Goal: Task Accomplishment & Management: Complete application form

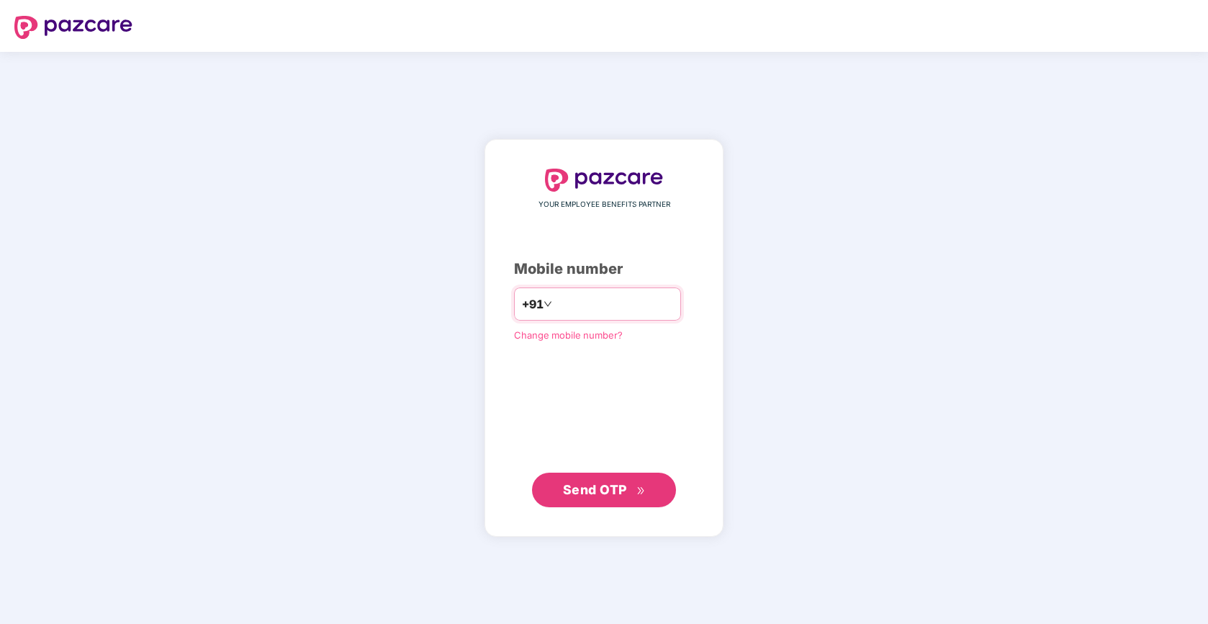
click at [596, 302] on input "number" at bounding box center [614, 303] width 118 height 23
click at [607, 307] on input "number" at bounding box center [614, 303] width 118 height 23
type input "**********"
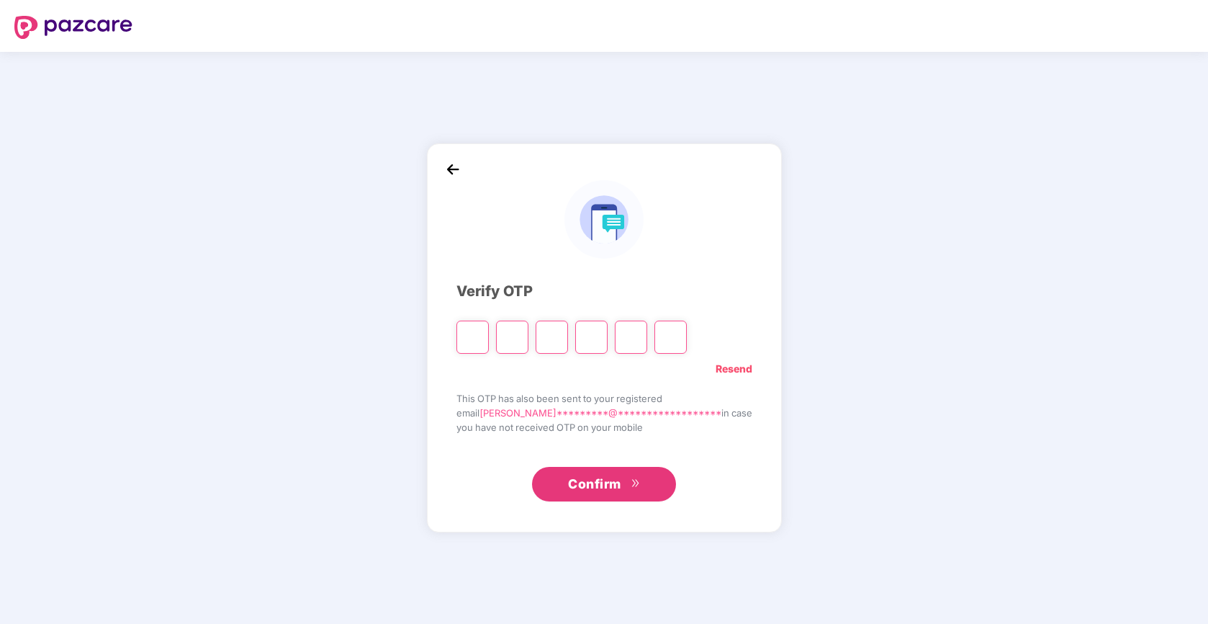
type input "*"
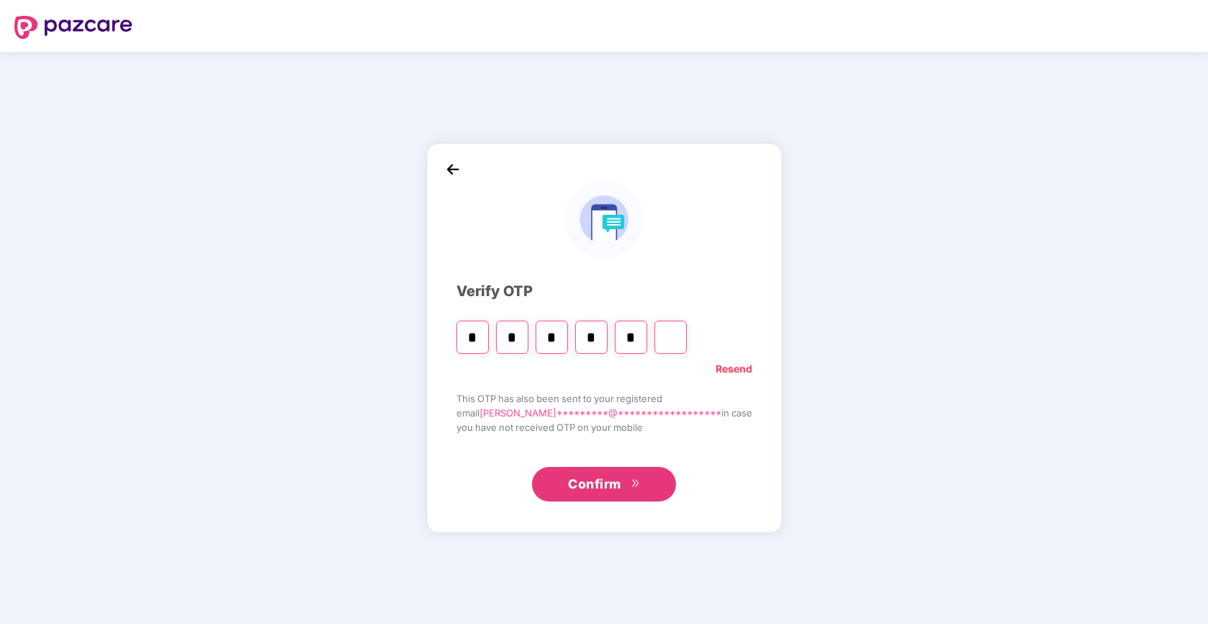
type input "*"
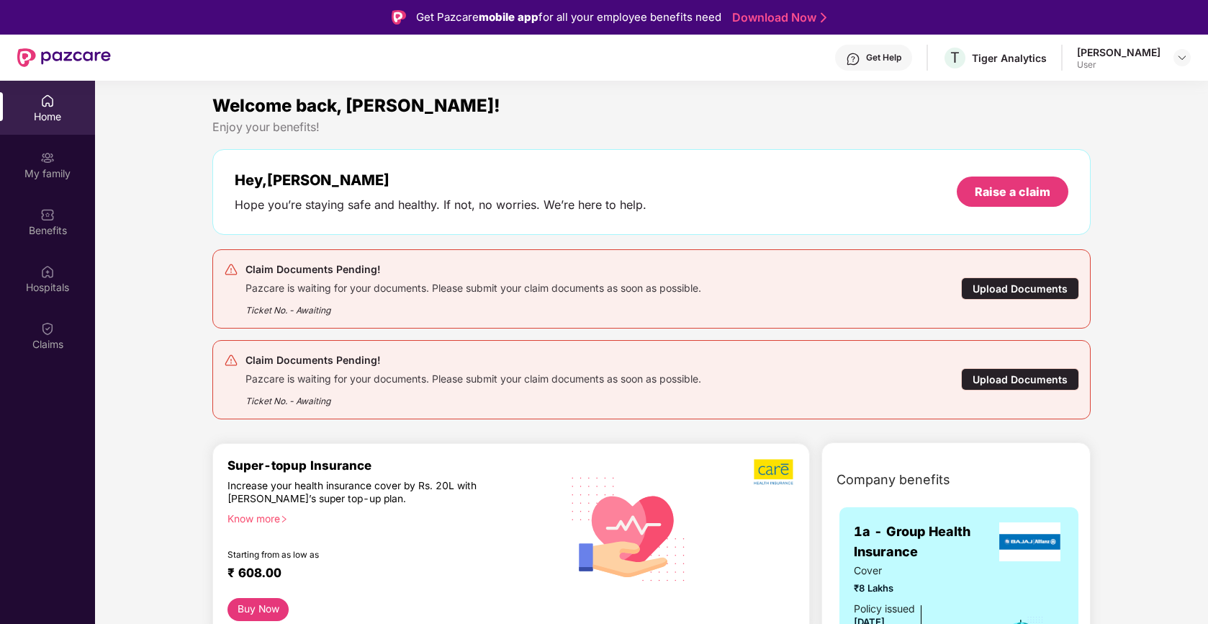
click at [1013, 282] on div "Upload Documents" at bounding box center [1020, 288] width 118 height 22
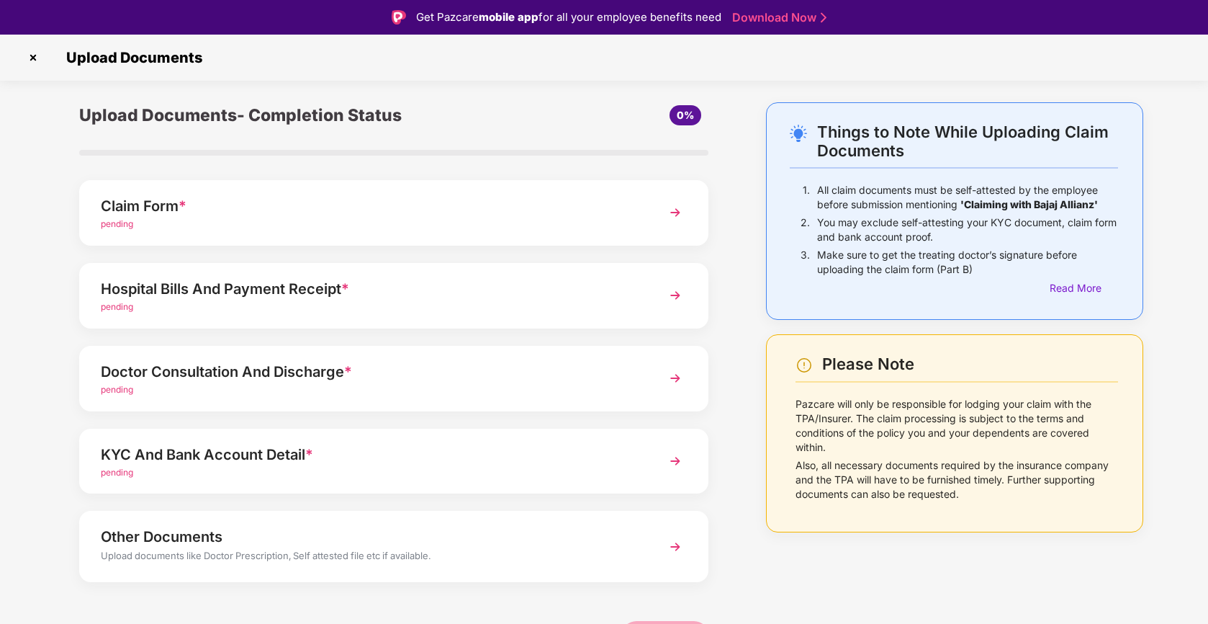
click at [33, 61] on img at bounding box center [33, 57] width 23 height 23
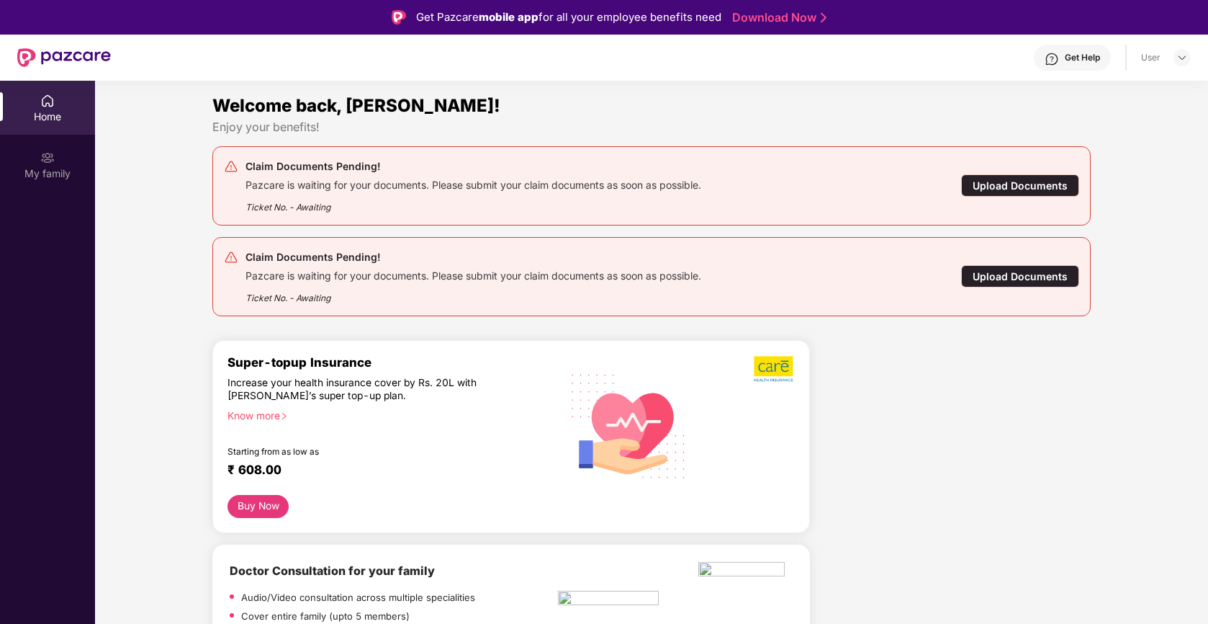
click at [297, 181] on div "Pazcare is waiting for your documents. Please submit your claim documents as so…" at bounding box center [474, 183] width 456 height 17
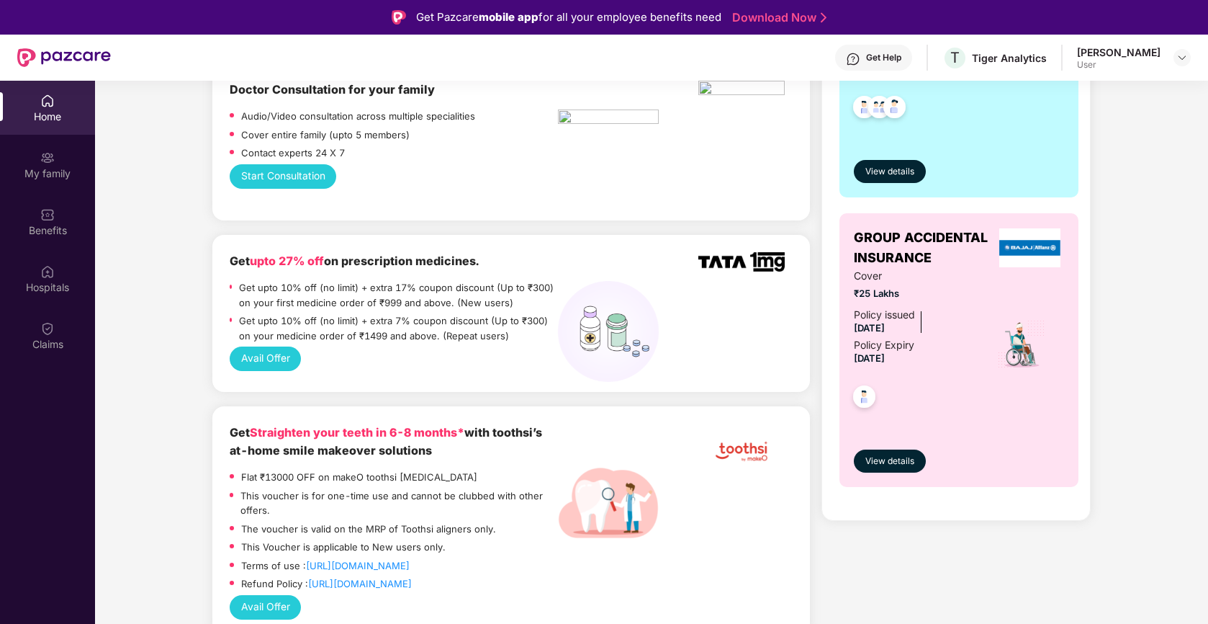
scroll to position [586, 0]
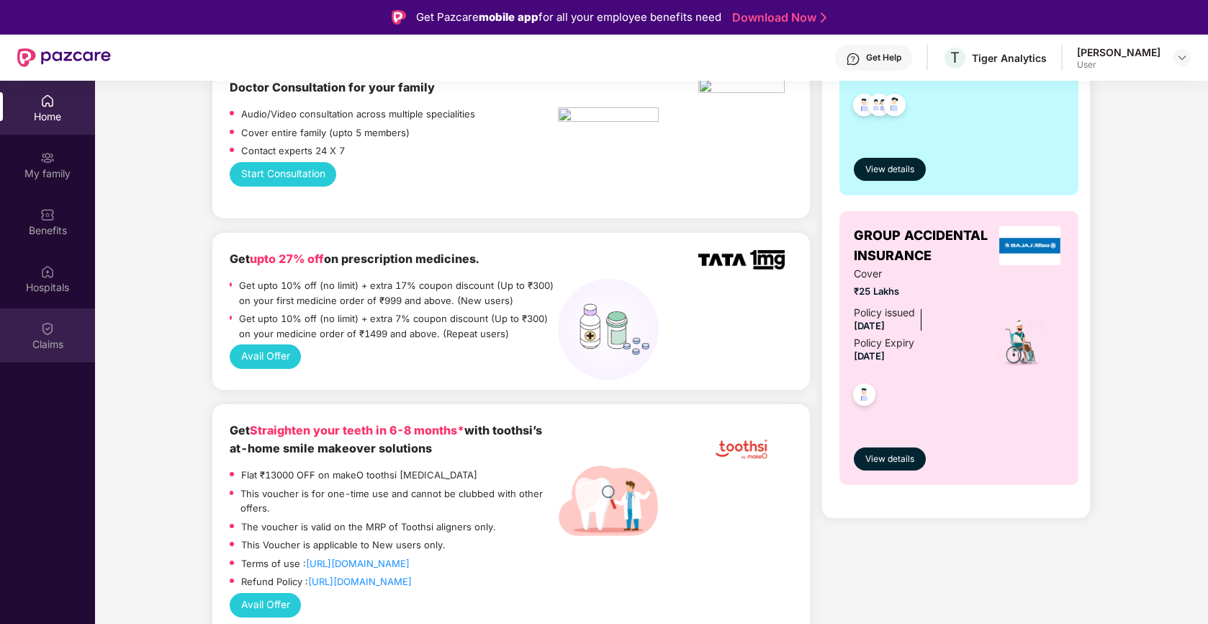
click at [41, 350] on div "Claims" at bounding box center [47, 344] width 95 height 14
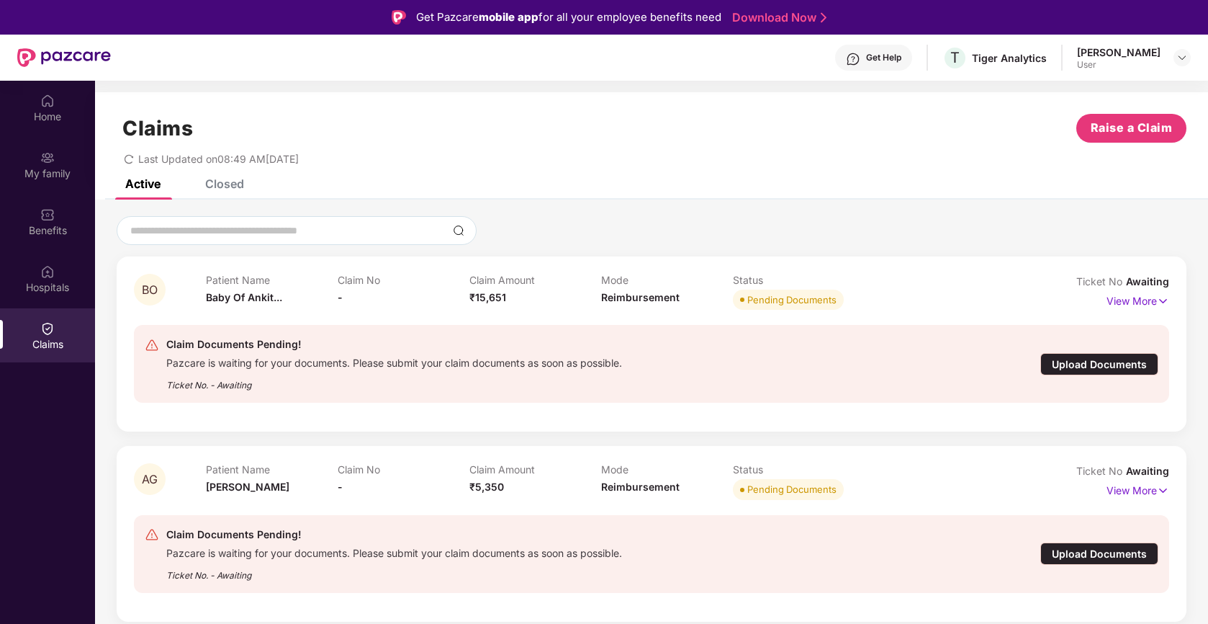
click at [1093, 365] on div "Upload Documents" at bounding box center [1100, 364] width 118 height 22
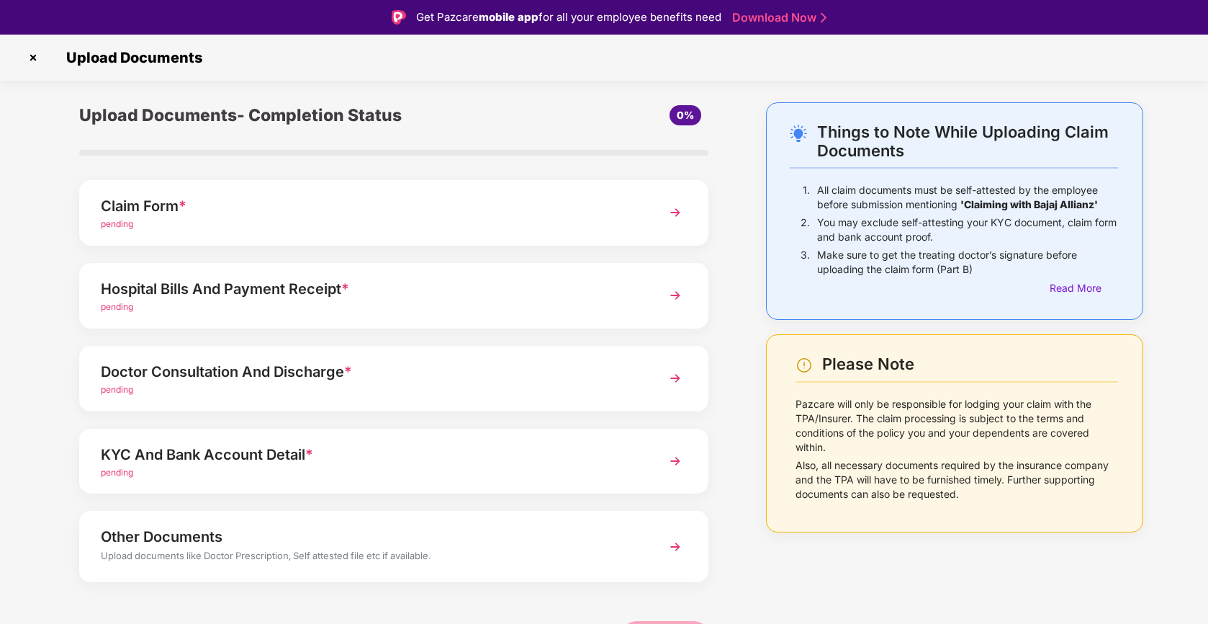
click at [875, 225] on p "You may exclude self-attesting your KYC document, claim form and bank account p…" at bounding box center [967, 229] width 301 height 29
drag, startPoint x: 875, startPoint y: 225, endPoint x: 1052, endPoint y: 223, distance: 177.2
click at [1053, 223] on p "You may exclude self-attesting your KYC document, claim form and bank account p…" at bounding box center [967, 229] width 301 height 29
click at [825, 234] on p "You may exclude self-attesting your KYC document, claim form and bank account p…" at bounding box center [967, 229] width 301 height 29
drag, startPoint x: 825, startPoint y: 234, endPoint x: 946, endPoint y: 234, distance: 120.3
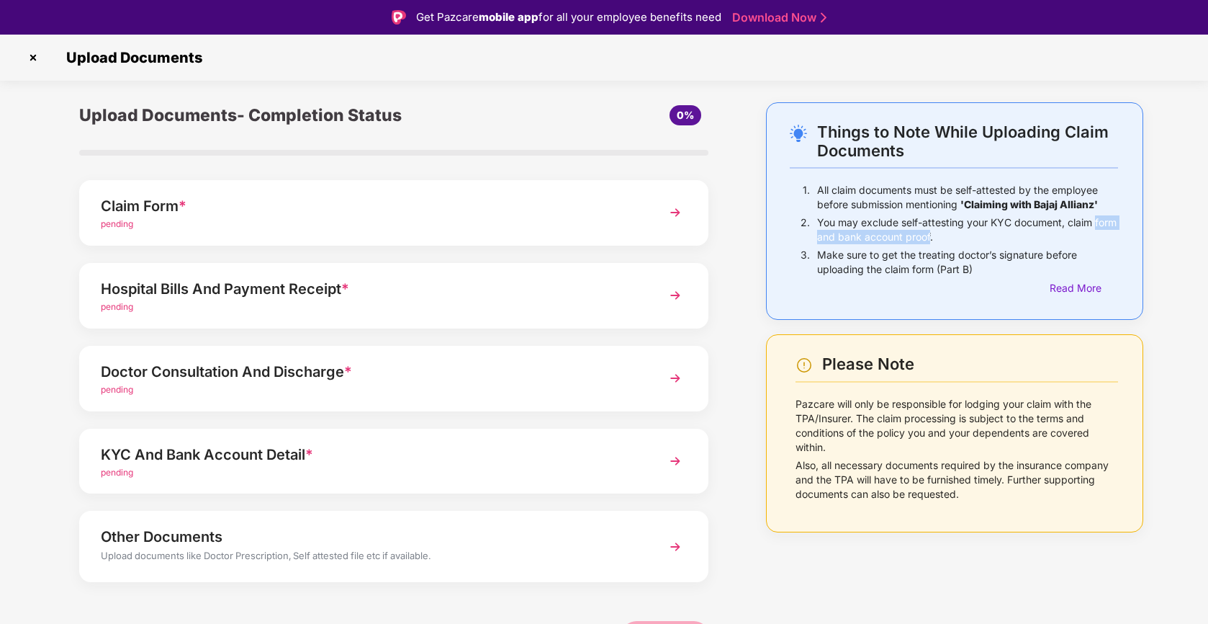
click at [946, 234] on p "You may exclude self-attesting your KYC document, claim form and bank account p…" at bounding box center [967, 229] width 301 height 29
click at [991, 243] on p "You may exclude self-attesting your KYC document, claim form and bank account p…" at bounding box center [967, 229] width 301 height 29
click at [575, 228] on div "pending" at bounding box center [369, 224] width 537 height 14
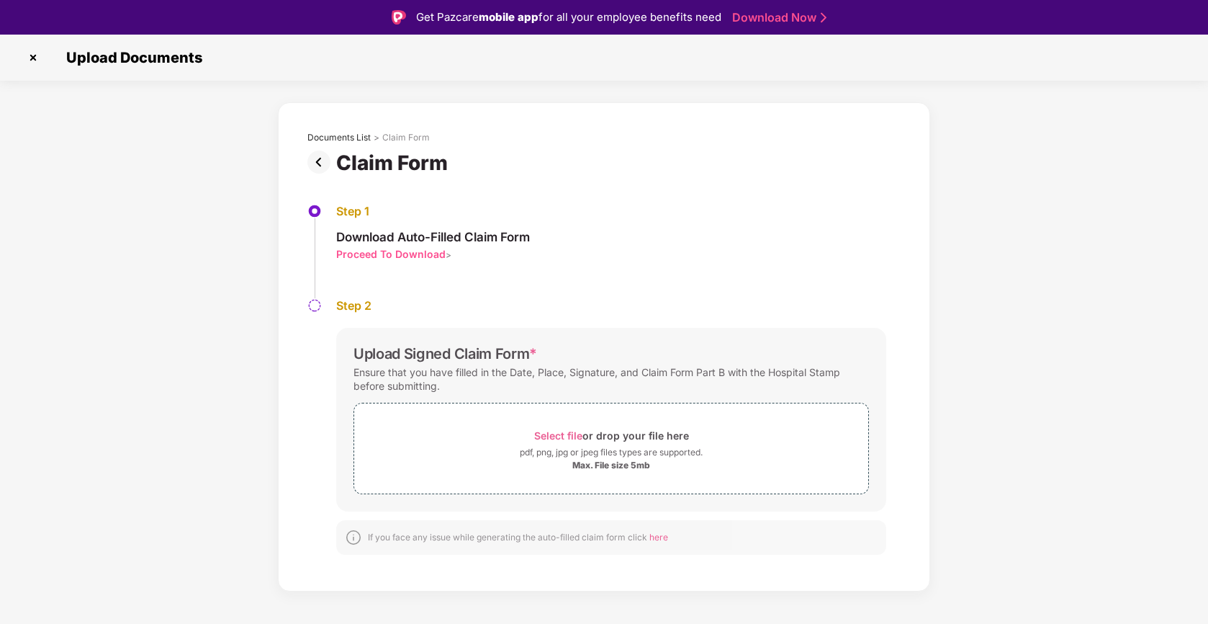
click at [434, 256] on div "Proceed To Download" at bounding box center [390, 254] width 109 height 14
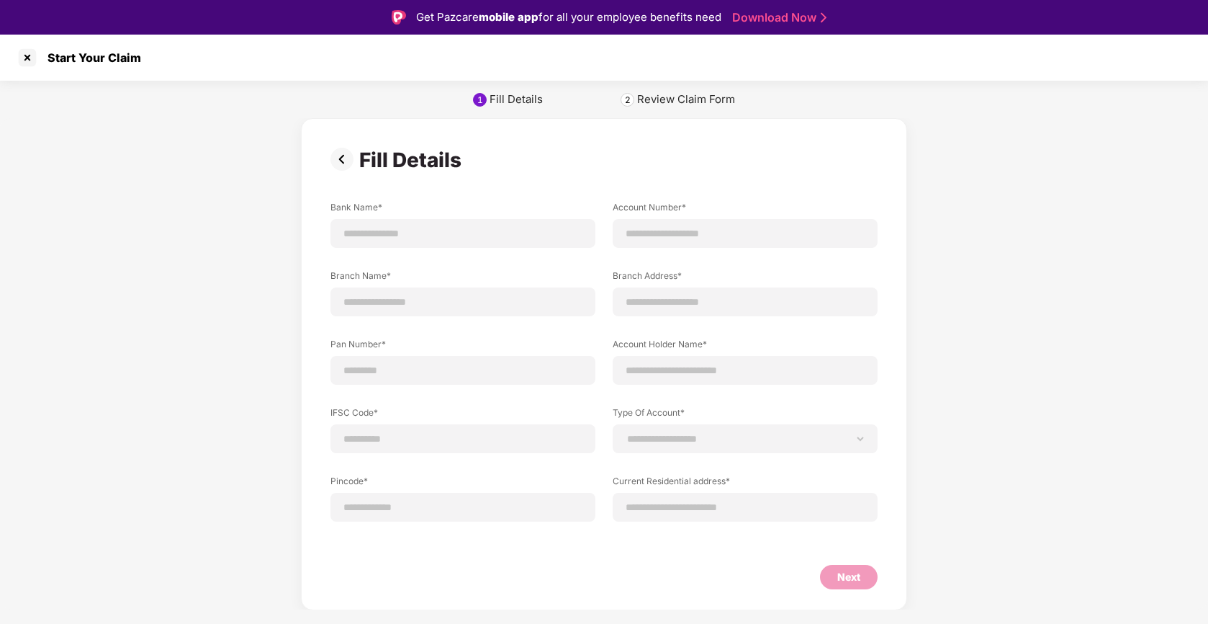
click at [706, 105] on div "Review Claim Form" at bounding box center [686, 99] width 98 height 14
click at [27, 63] on div at bounding box center [27, 57] width 23 height 23
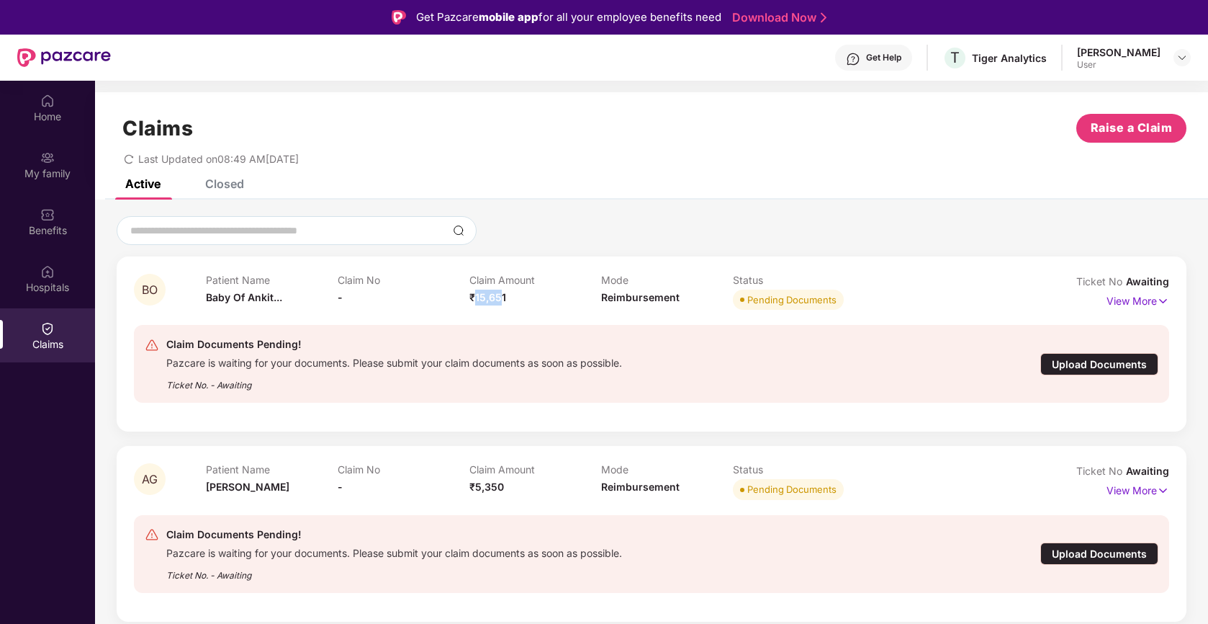
drag, startPoint x: 477, startPoint y: 292, endPoint x: 503, endPoint y: 292, distance: 25.9
click at [503, 292] on span "₹15,651" at bounding box center [488, 297] width 37 height 12
click at [1121, 299] on p "View More" at bounding box center [1138, 299] width 63 height 19
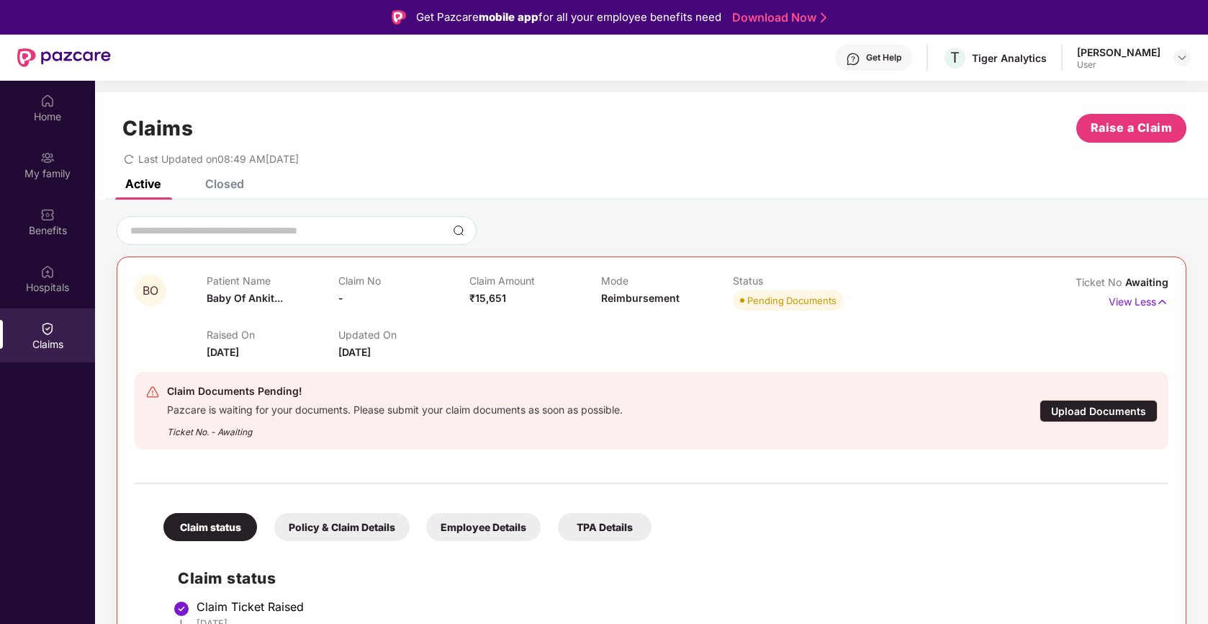
click at [936, 332] on div "Raised On 27 Sept 2025 Updated On 27 Sept 2025" at bounding box center [602, 337] width 790 height 46
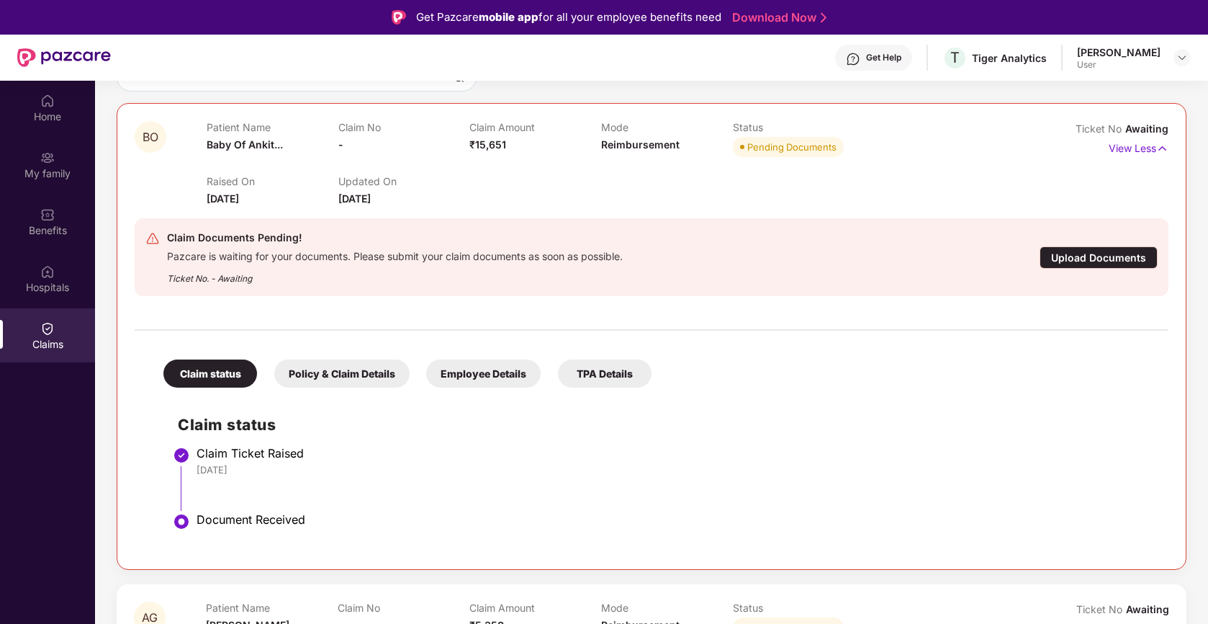
scroll to position [158, 0]
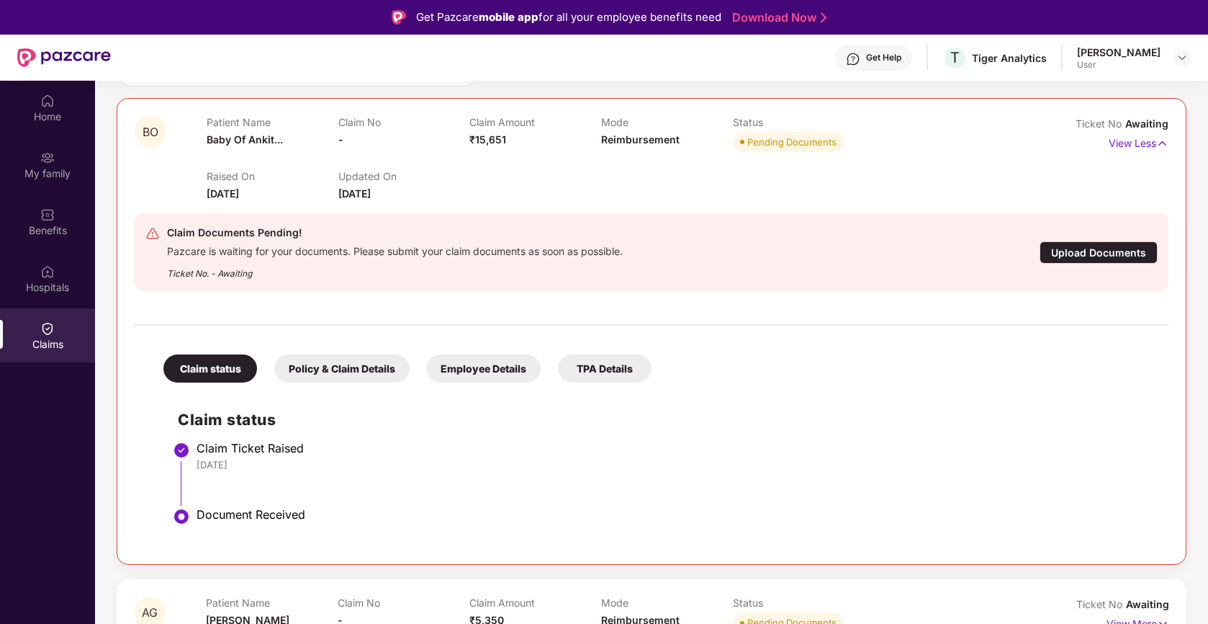
click at [338, 371] on div "Policy & Claim Details" at bounding box center [341, 368] width 135 height 28
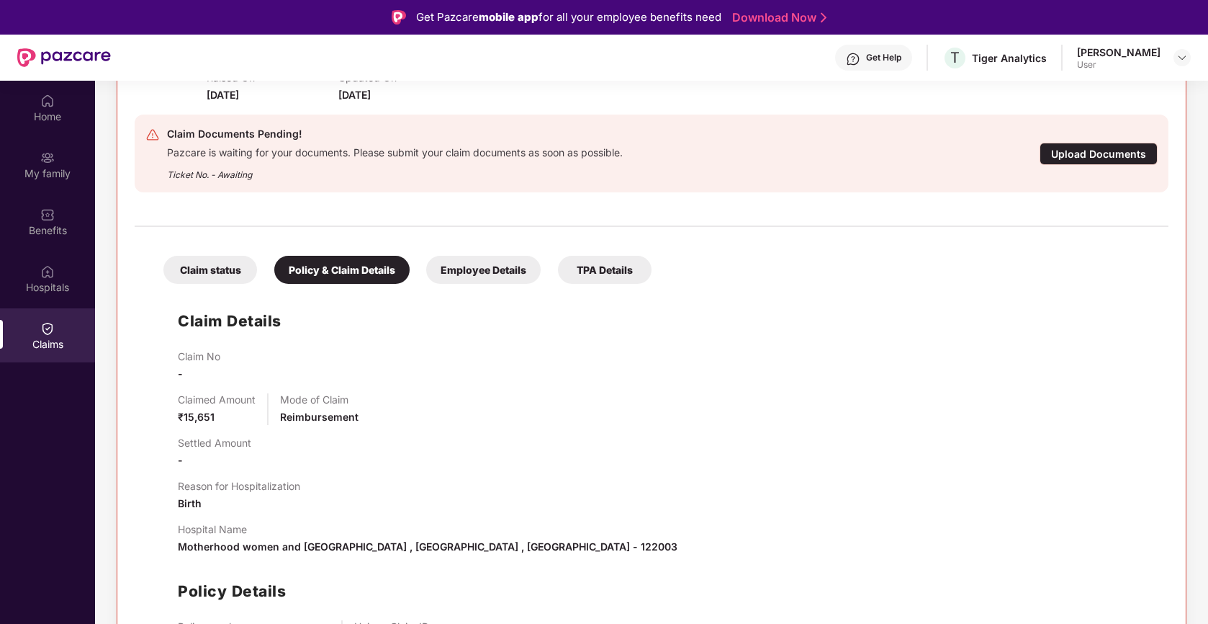
scroll to position [367, 0]
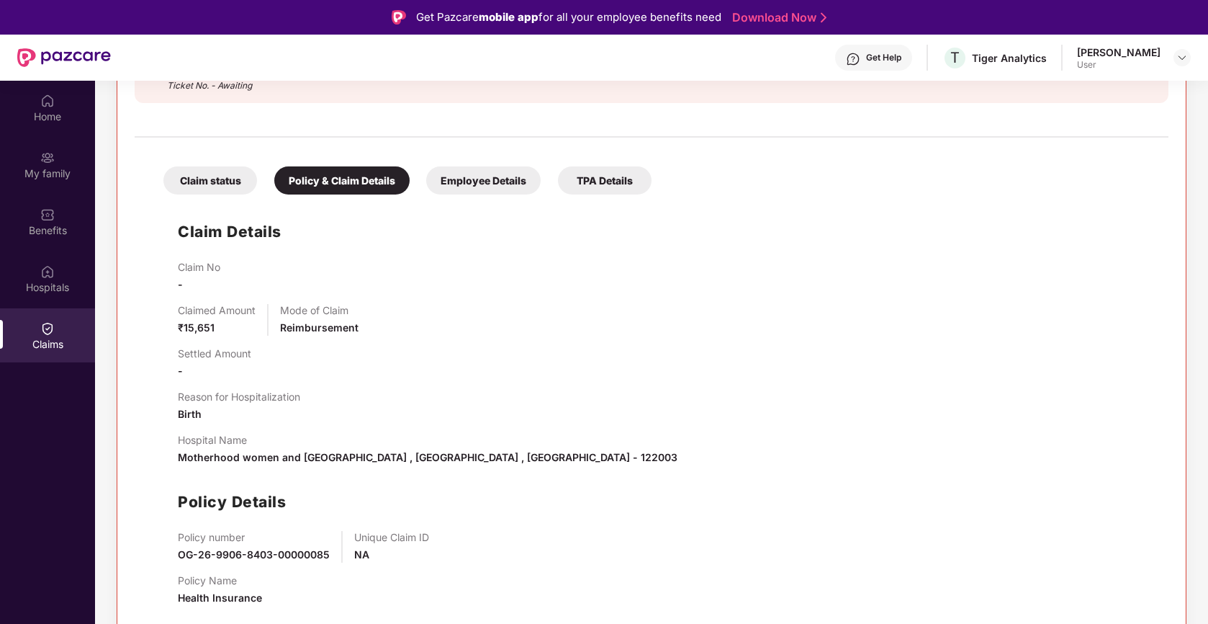
click at [465, 191] on div "Employee Details" at bounding box center [483, 180] width 115 height 28
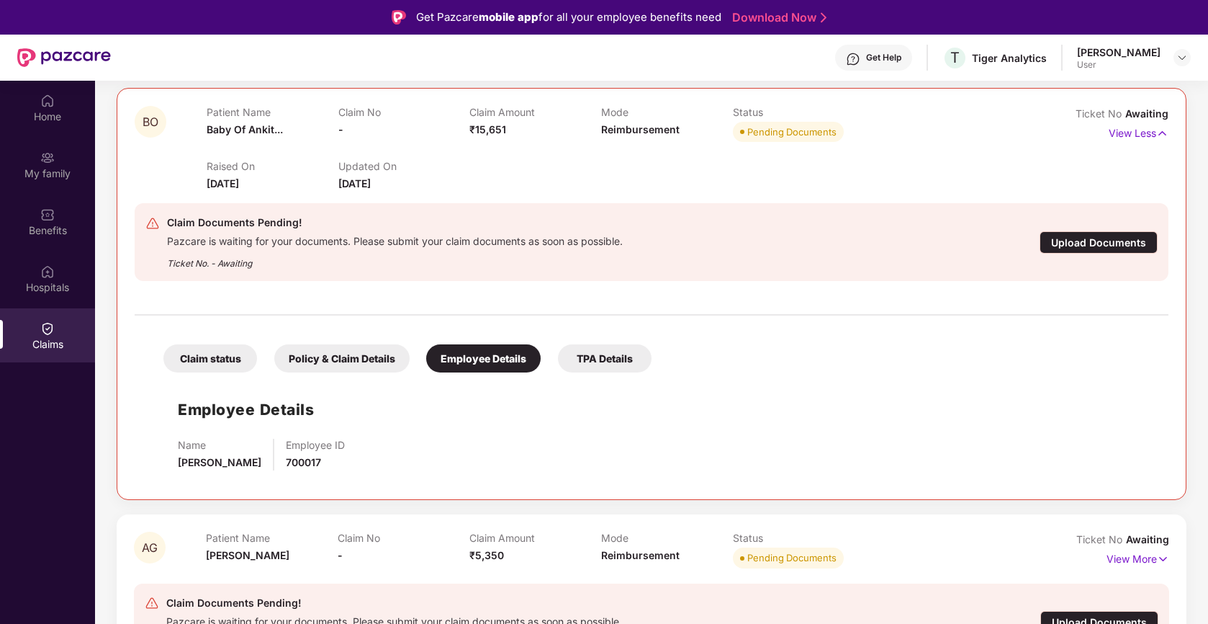
click at [624, 336] on div "Claim status Policy & Claim Details Employee Details TPA Details" at bounding box center [400, 351] width 503 height 42
click at [624, 348] on div "TPA Details" at bounding box center [605, 358] width 94 height 28
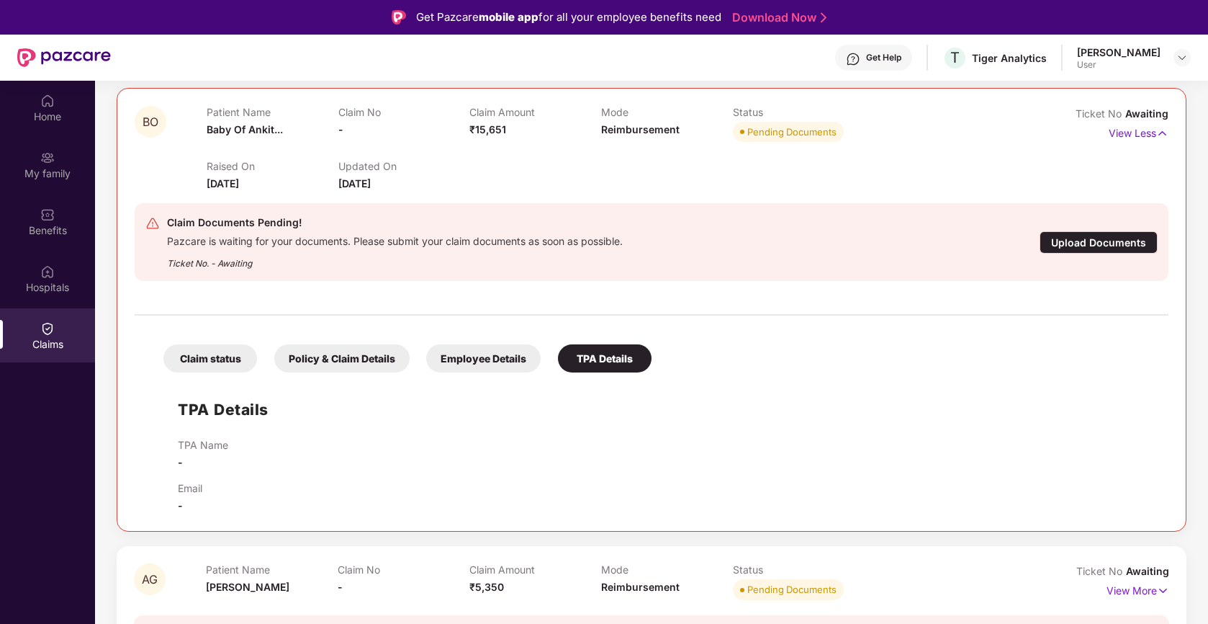
scroll to position [200, 0]
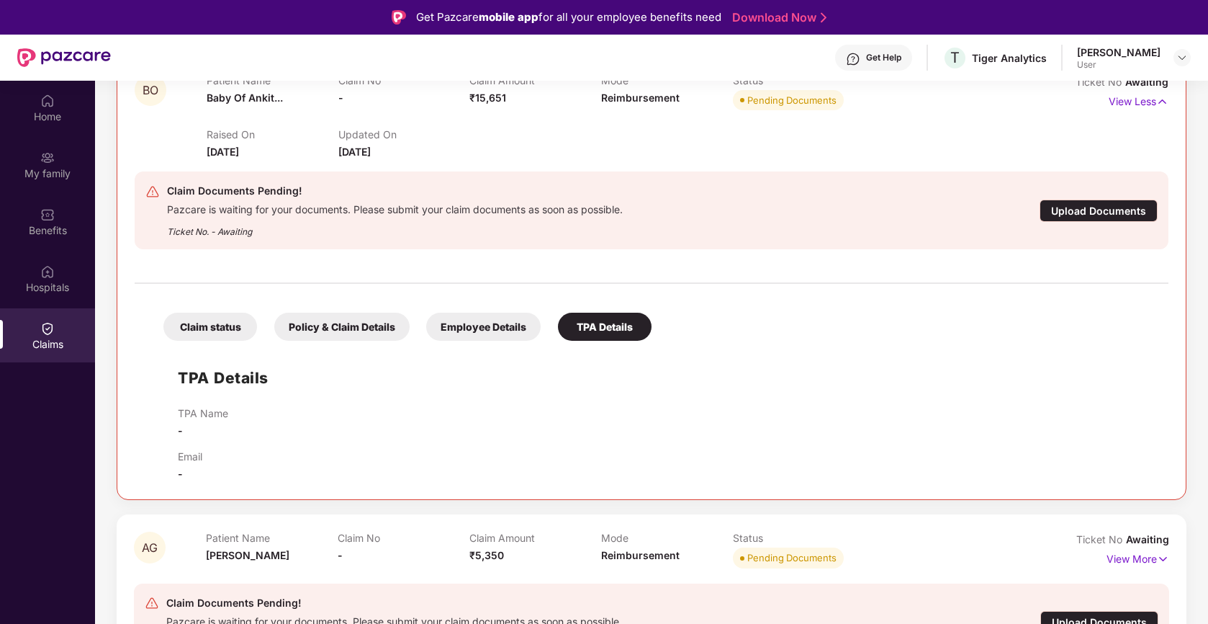
click at [243, 318] on div "Claim status" at bounding box center [210, 327] width 94 height 28
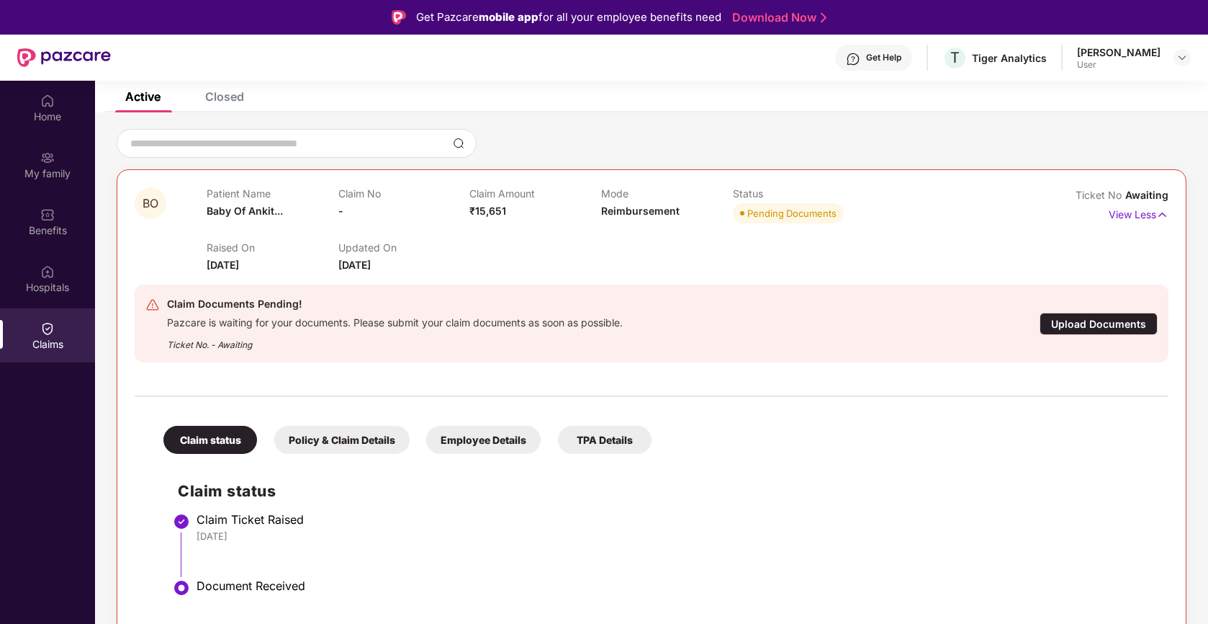
scroll to position [82, 0]
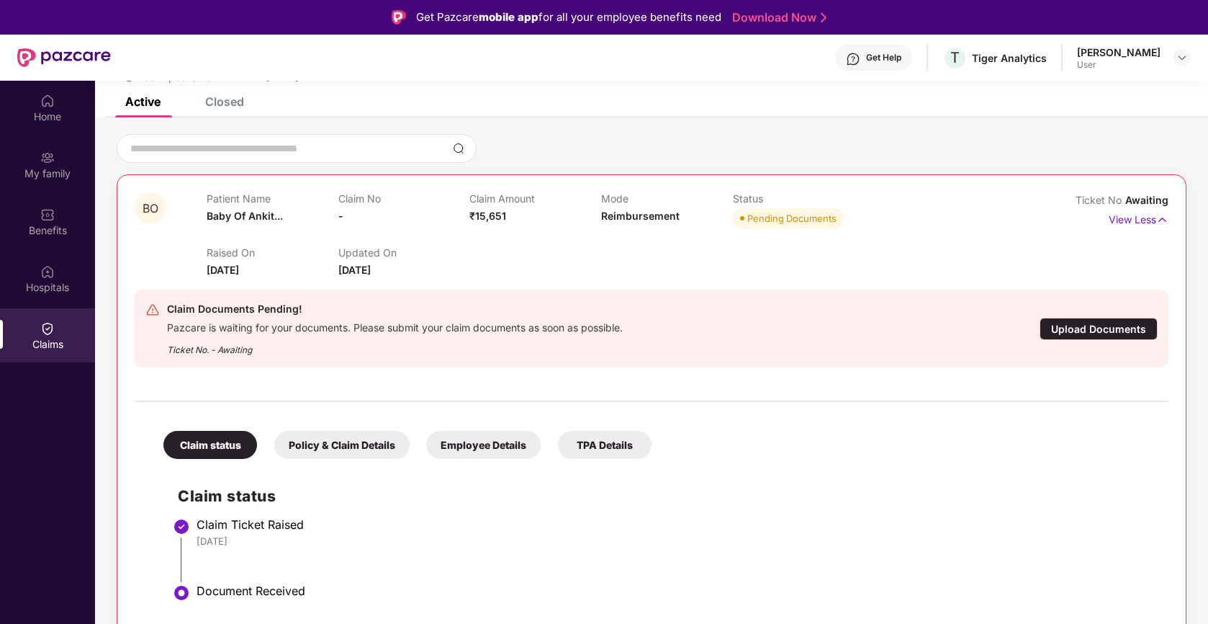
click at [1104, 331] on div "Upload Documents" at bounding box center [1099, 329] width 118 height 22
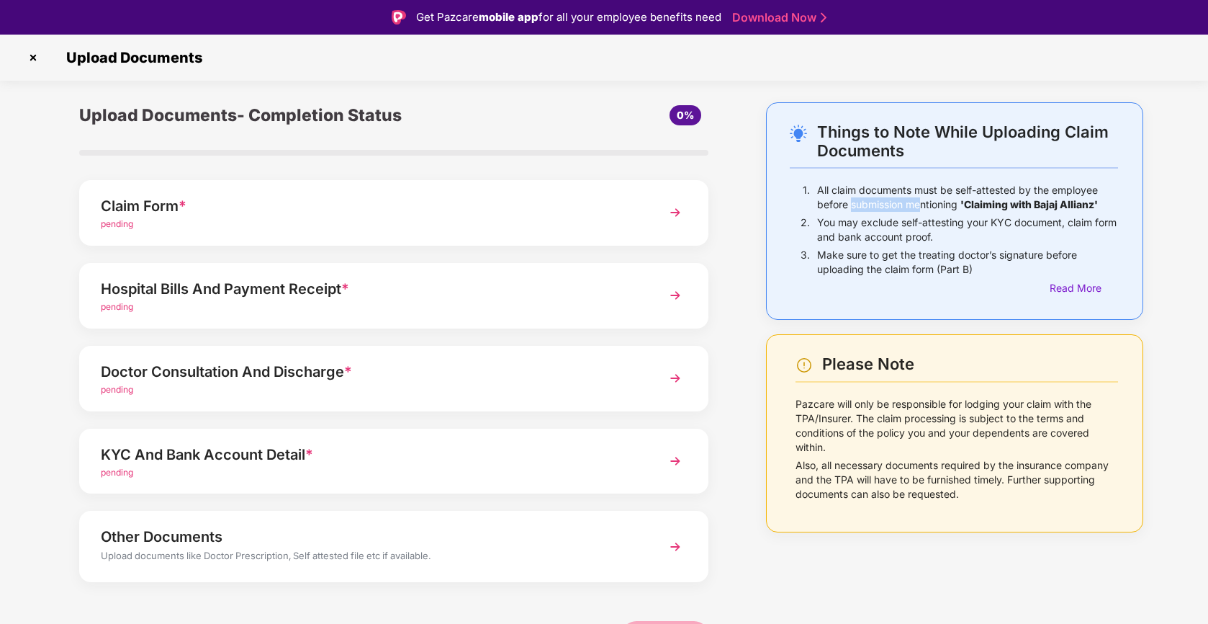
drag, startPoint x: 871, startPoint y: 197, endPoint x: 924, endPoint y: 197, distance: 52.6
click at [924, 197] on p "All claim documents must be self-attested by the employee before submission men…" at bounding box center [967, 197] width 301 height 29
drag, startPoint x: 967, startPoint y: 184, endPoint x: 1114, endPoint y: 196, distance: 147.4
click at [1114, 196] on p "All claim documents must be self-attested by the employee before submission men…" at bounding box center [967, 197] width 301 height 29
drag, startPoint x: 825, startPoint y: 199, endPoint x: 1085, endPoint y: 201, distance: 260.0
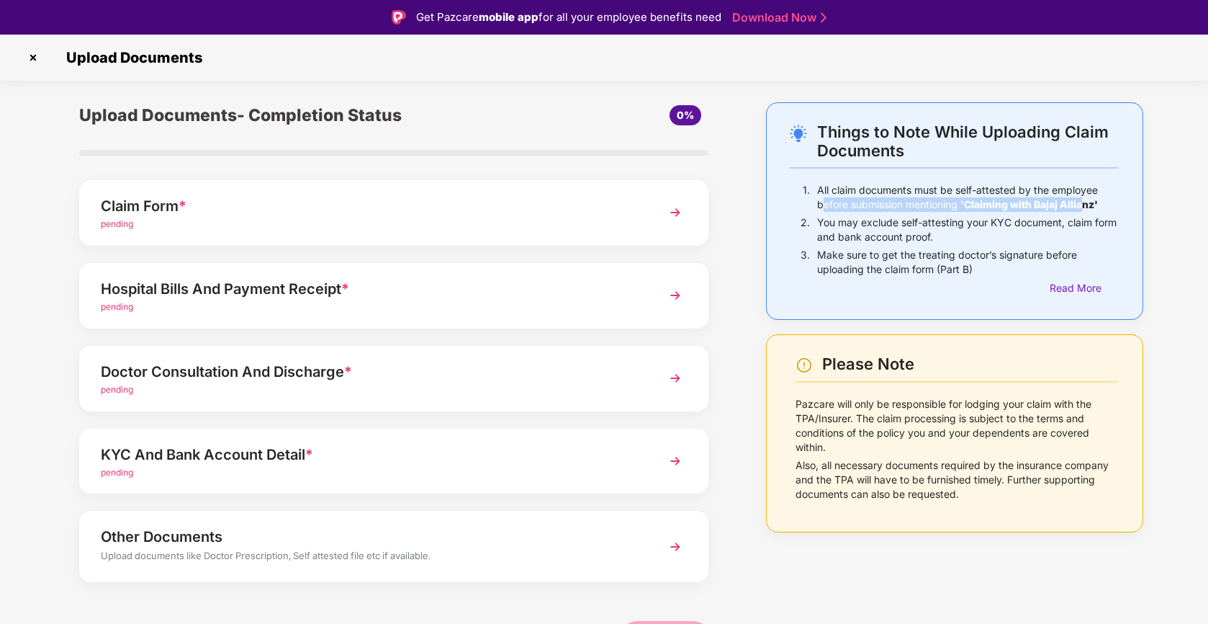
click at [1088, 201] on p "All claim documents must be self-attested by the employee before submission men…" at bounding box center [967, 197] width 301 height 29
click at [626, 314] on div "Hospital Bills And Payment Receipt * pending" at bounding box center [393, 296] width 629 height 66
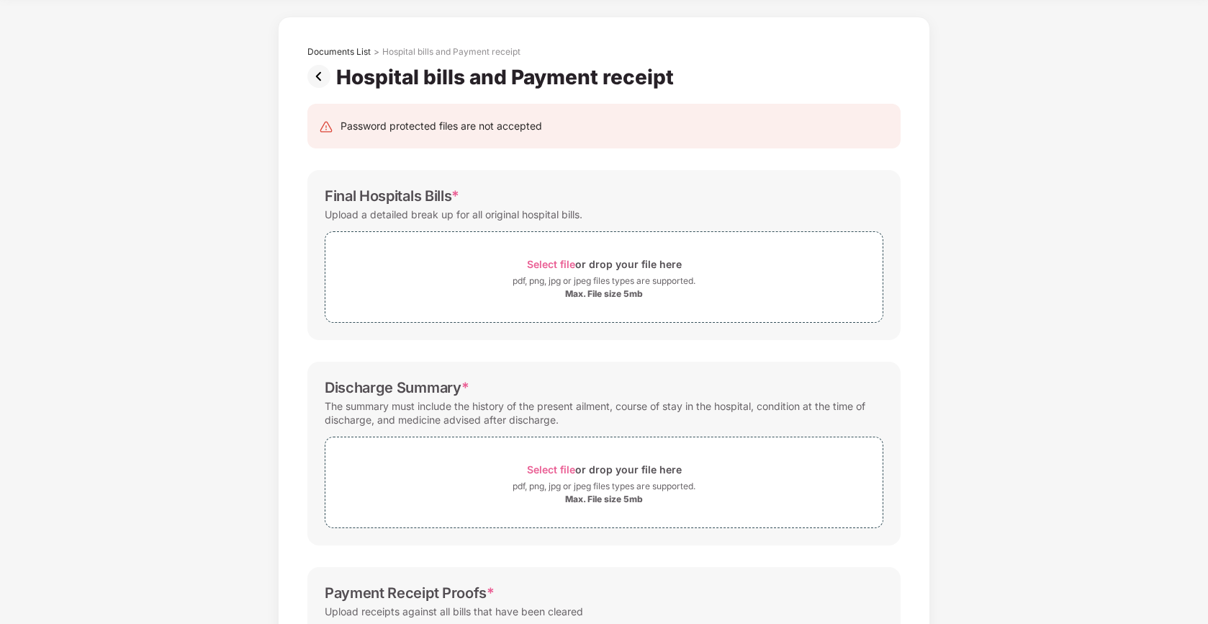
scroll to position [47, 0]
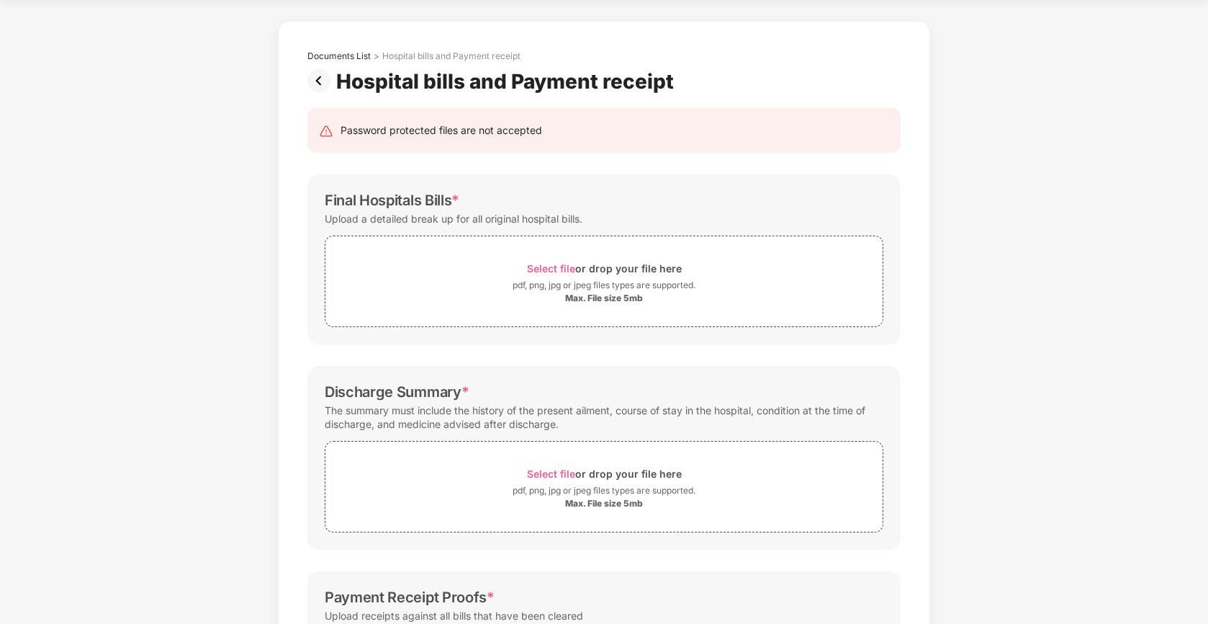
click at [327, 78] on img at bounding box center [322, 80] width 29 height 23
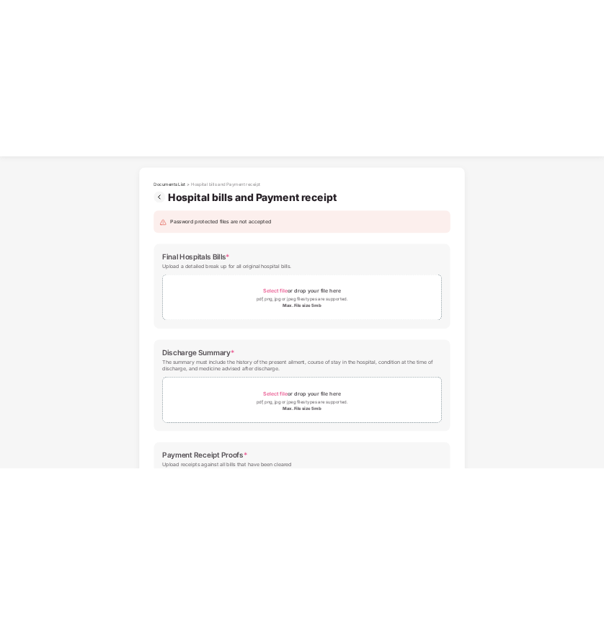
scroll to position [0, 0]
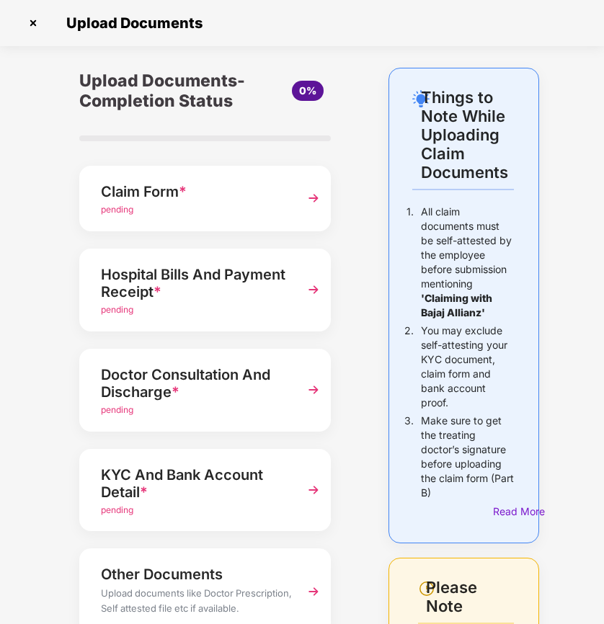
click at [133, 297] on div "Hospital Bills And Payment Receipt *" at bounding box center [196, 283] width 191 height 40
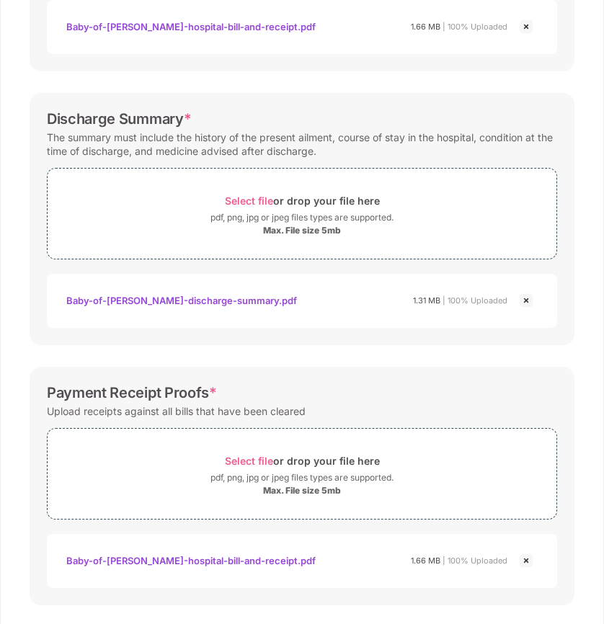
scroll to position [457, 0]
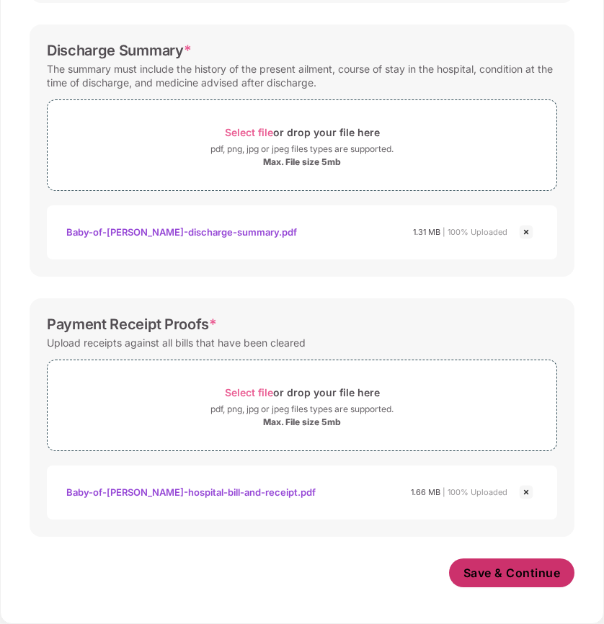
click at [496, 570] on span "Save & Continue" at bounding box center [511, 573] width 97 height 16
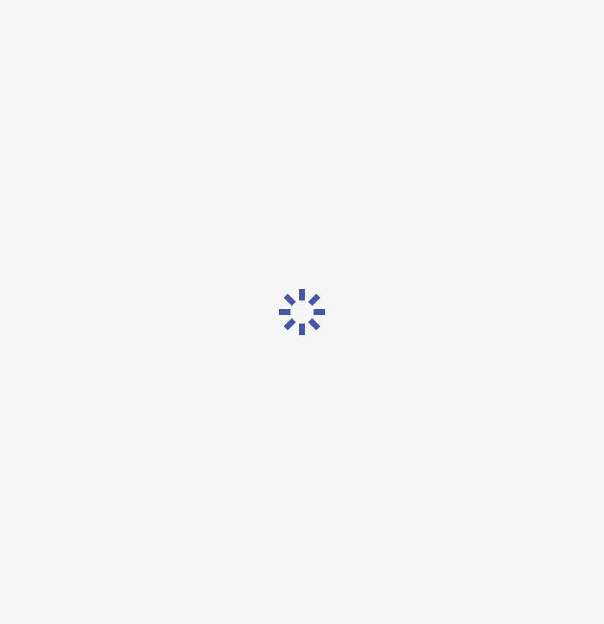
scroll to position [0, 0]
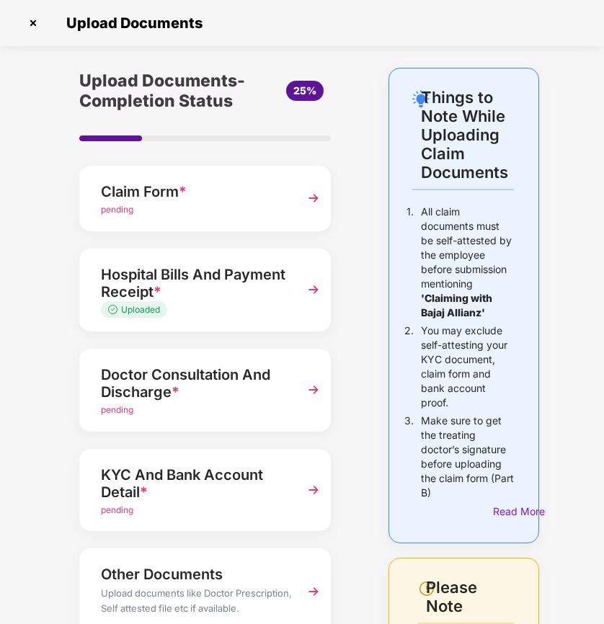
click at [251, 383] on div "Doctor Consultation And Discharge *" at bounding box center [196, 383] width 191 height 40
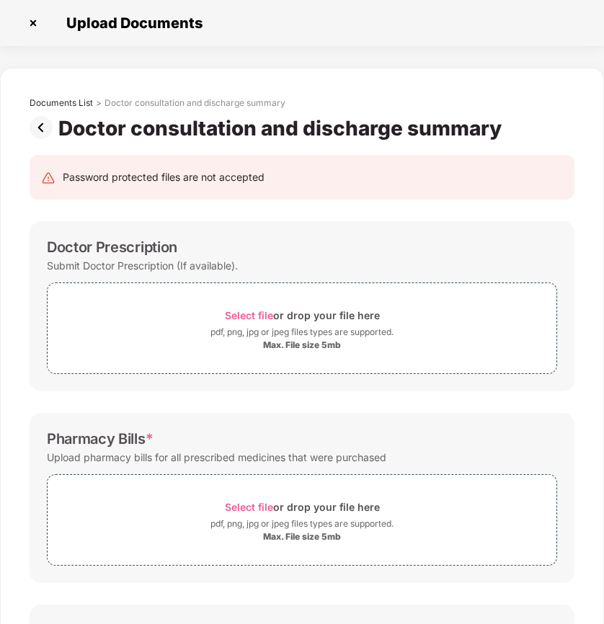
click at [51, 125] on img at bounding box center [44, 127] width 29 height 23
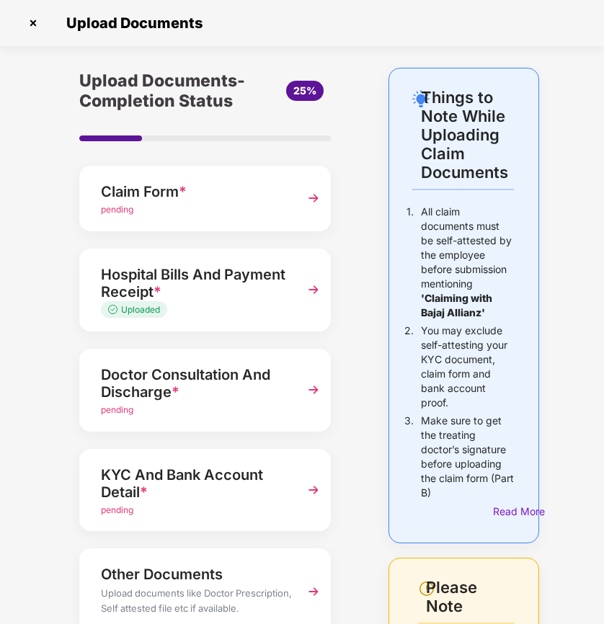
click at [221, 390] on div "Doctor Consultation And Discharge *" at bounding box center [196, 383] width 191 height 40
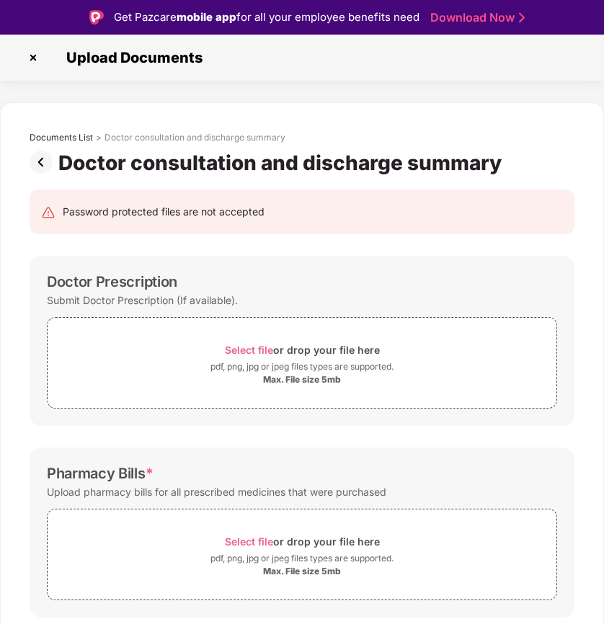
click at [42, 165] on img at bounding box center [44, 162] width 29 height 23
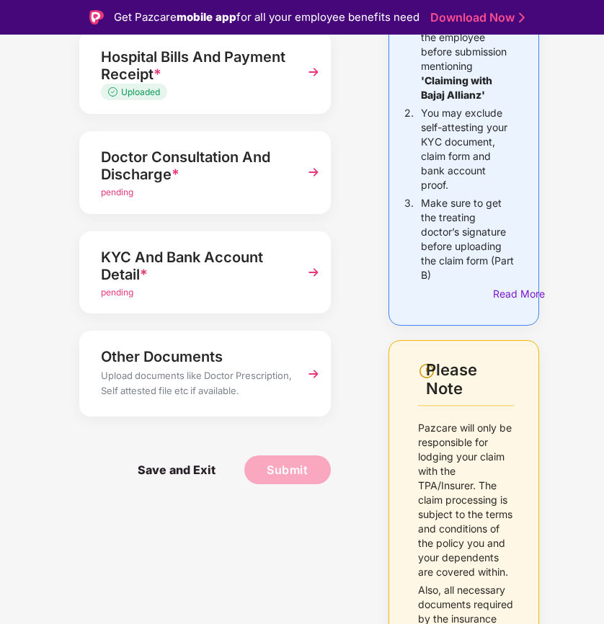
click at [169, 268] on div "KYC And Bank Account Detail *" at bounding box center [196, 266] width 191 height 40
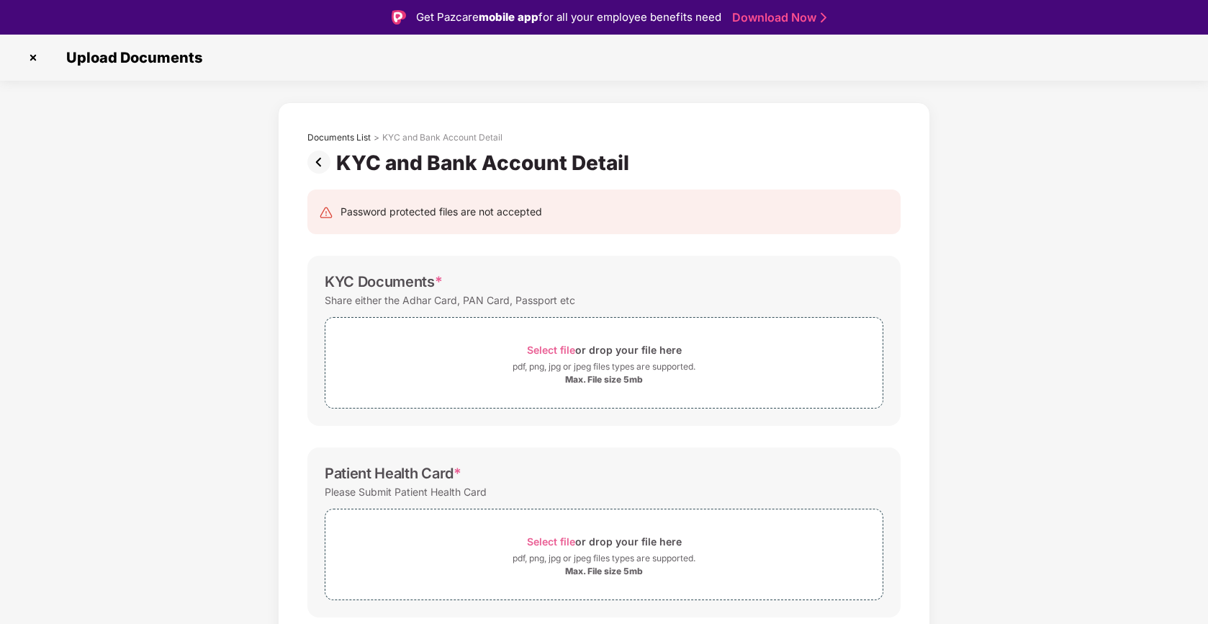
click at [322, 159] on img at bounding box center [322, 162] width 29 height 23
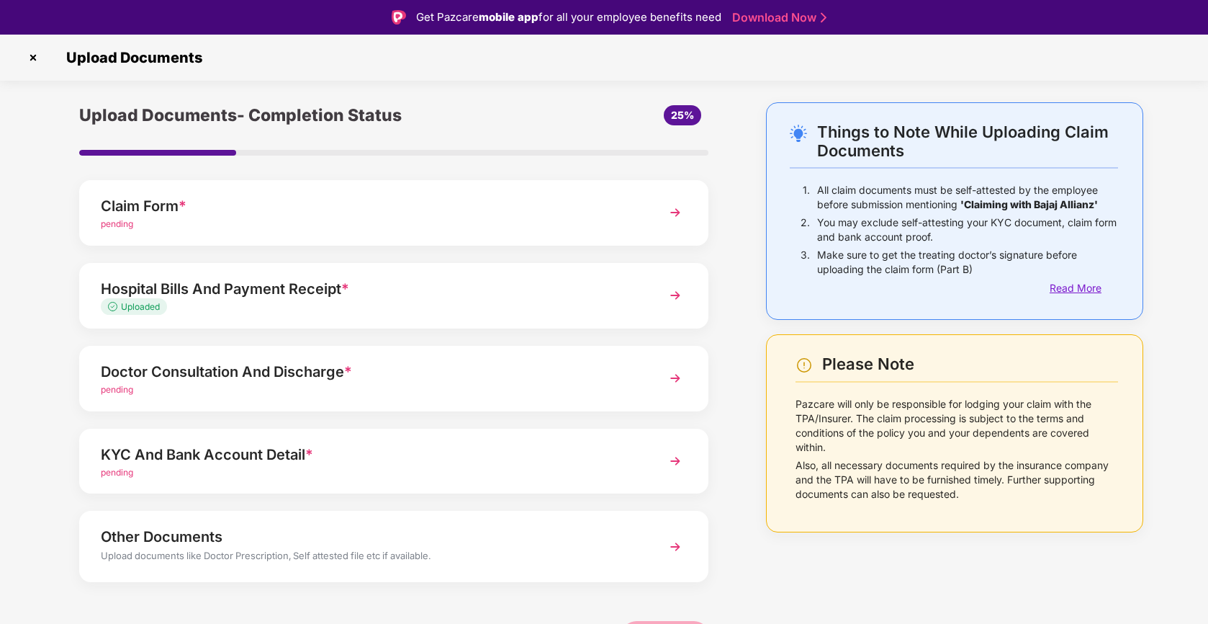
click at [1069, 284] on div "Read More" at bounding box center [1084, 288] width 68 height 16
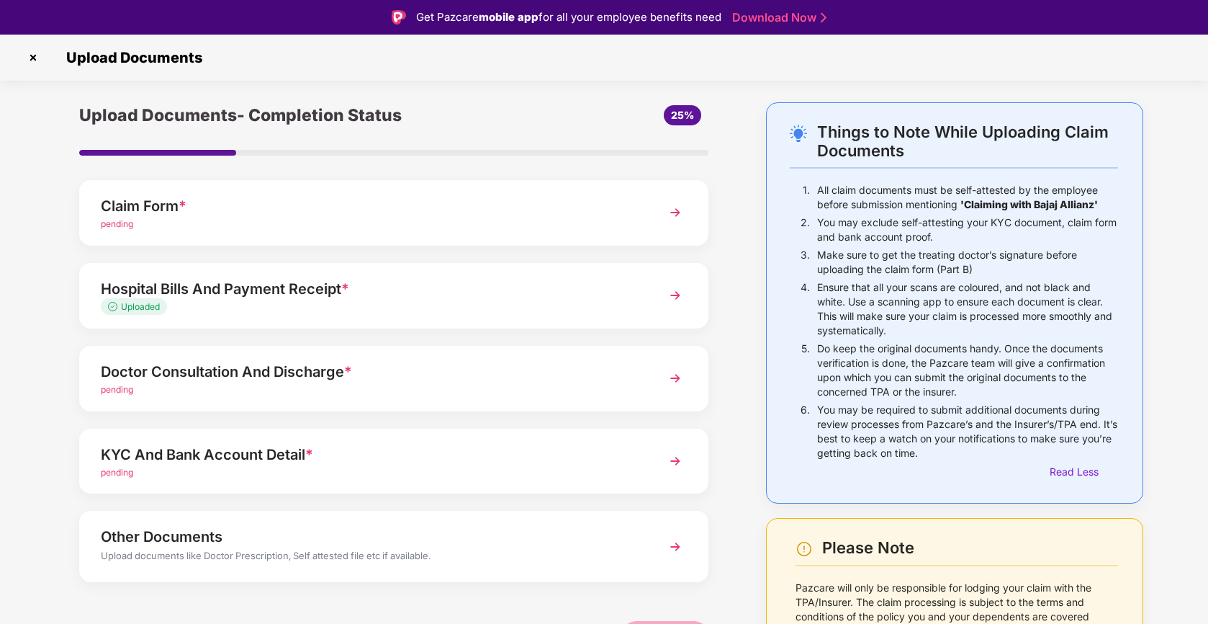
click at [320, 207] on div "Claim Form *" at bounding box center [369, 205] width 537 height 23
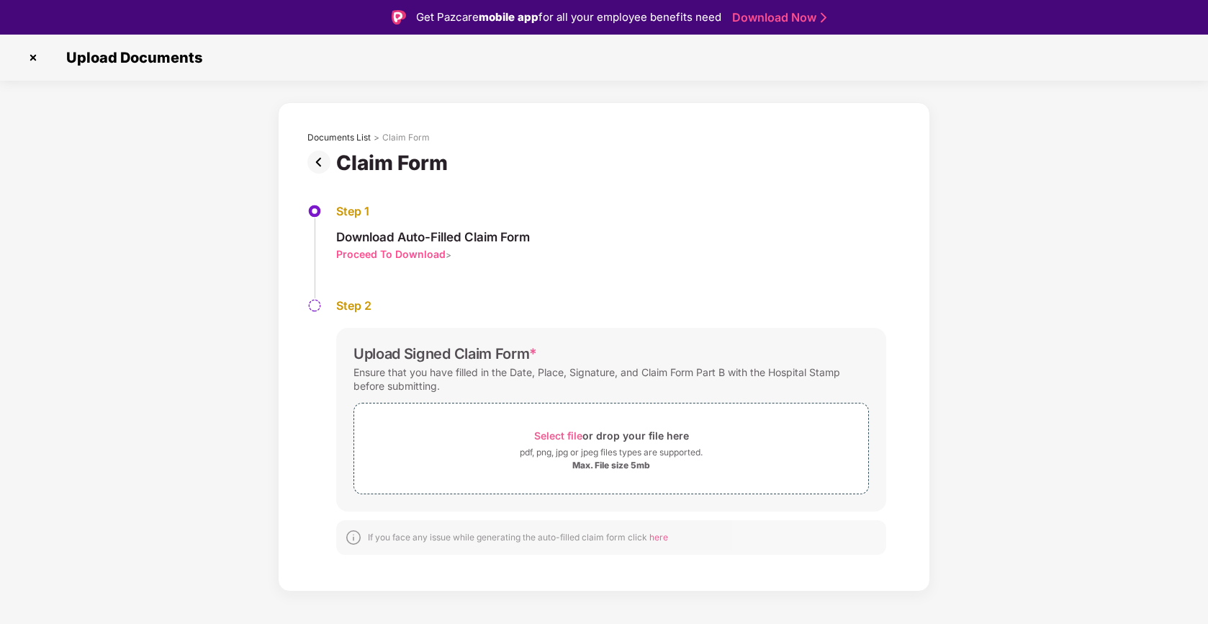
click at [519, 375] on div "Ensure that you have filled in the Date, Place, Signature, and Claim Form Part …" at bounding box center [612, 378] width 516 height 33
click at [519, 374] on div "Ensure that you have filled in the Date, Place, Signature, and Claim Form Part …" at bounding box center [612, 378] width 516 height 33
click at [563, 373] on div "Ensure that you have filled in the Date, Place, Signature, and Claim Form Part …" at bounding box center [612, 378] width 516 height 33
click at [599, 372] on div "Ensure that you have filled in the Date, Place, Signature, and Claim Form Part …" at bounding box center [612, 378] width 516 height 33
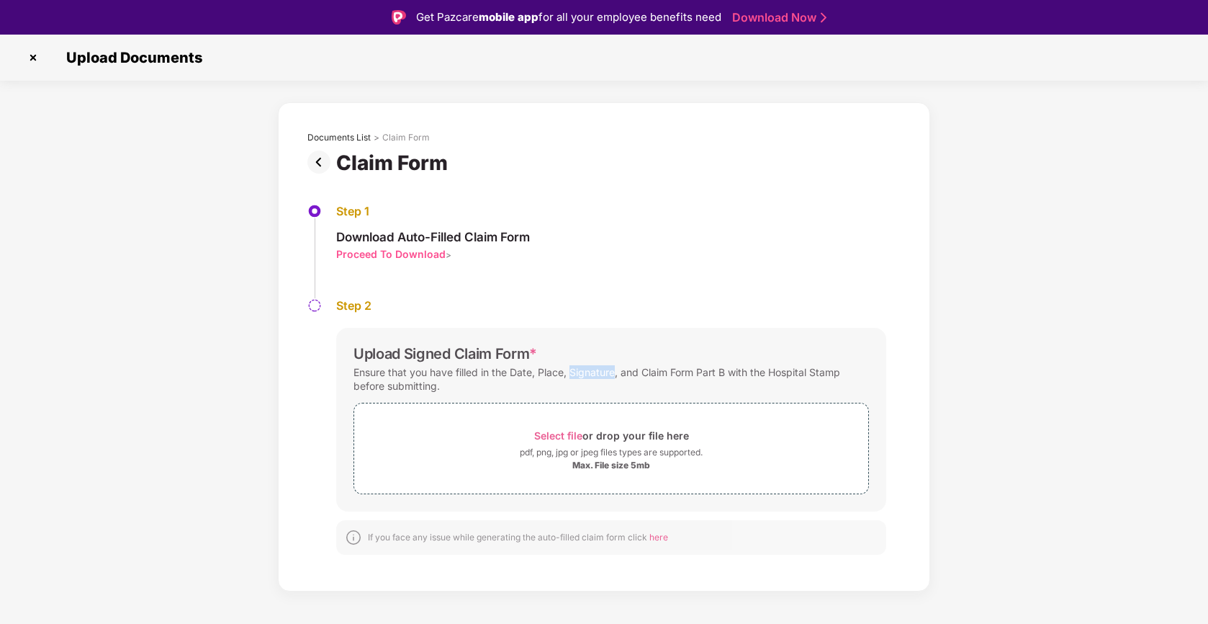
click at [599, 372] on div "Ensure that you have filled in the Date, Place, Signature, and Claim Form Part …" at bounding box center [612, 378] width 516 height 33
click at [646, 370] on div "Ensure that you have filled in the Date, Place, Signature, and Claim Form Part …" at bounding box center [612, 378] width 516 height 33
drag, startPoint x: 646, startPoint y: 370, endPoint x: 722, endPoint y: 369, distance: 75.6
click at [722, 369] on div "Ensure that you have filled in the Date, Place, Signature, and Claim Form Part …" at bounding box center [612, 378] width 516 height 33
click at [663, 539] on span "here" at bounding box center [659, 536] width 19 height 11
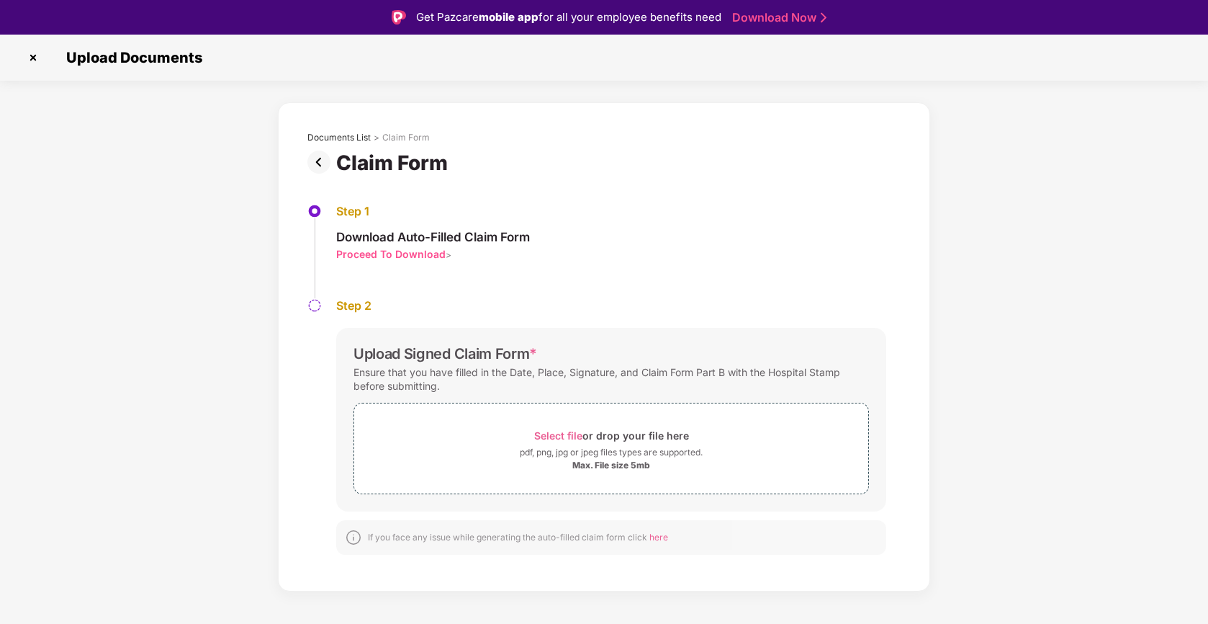
click at [35, 55] on img at bounding box center [33, 57] width 23 height 23
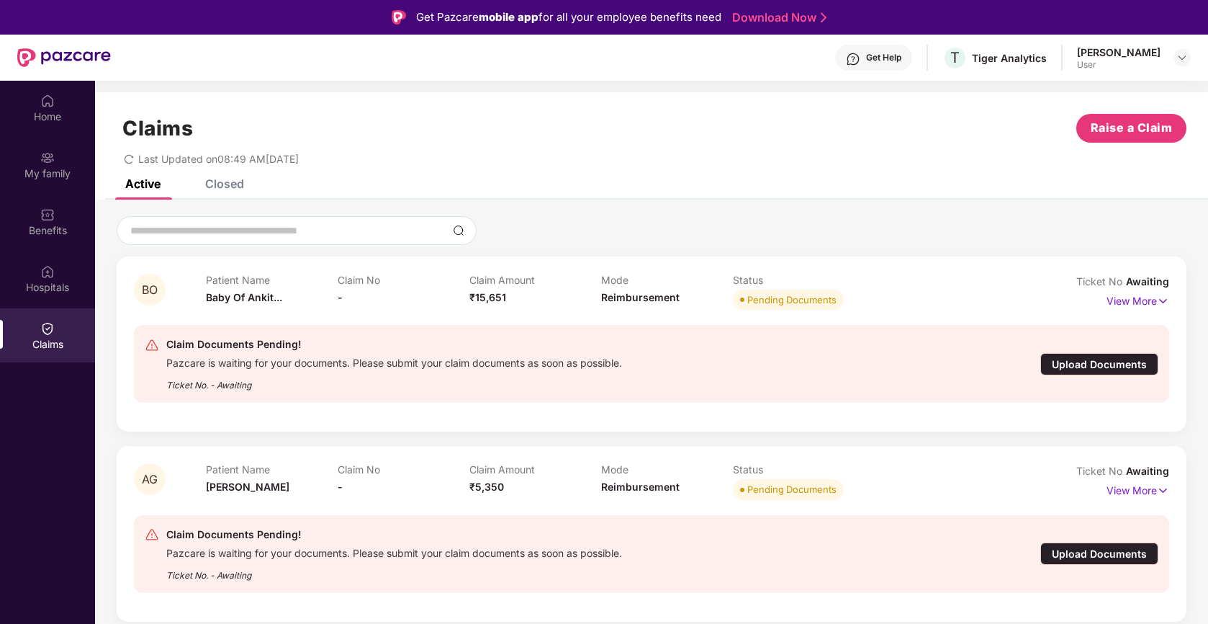
click at [1142, 360] on div "Upload Documents" at bounding box center [1100, 364] width 118 height 22
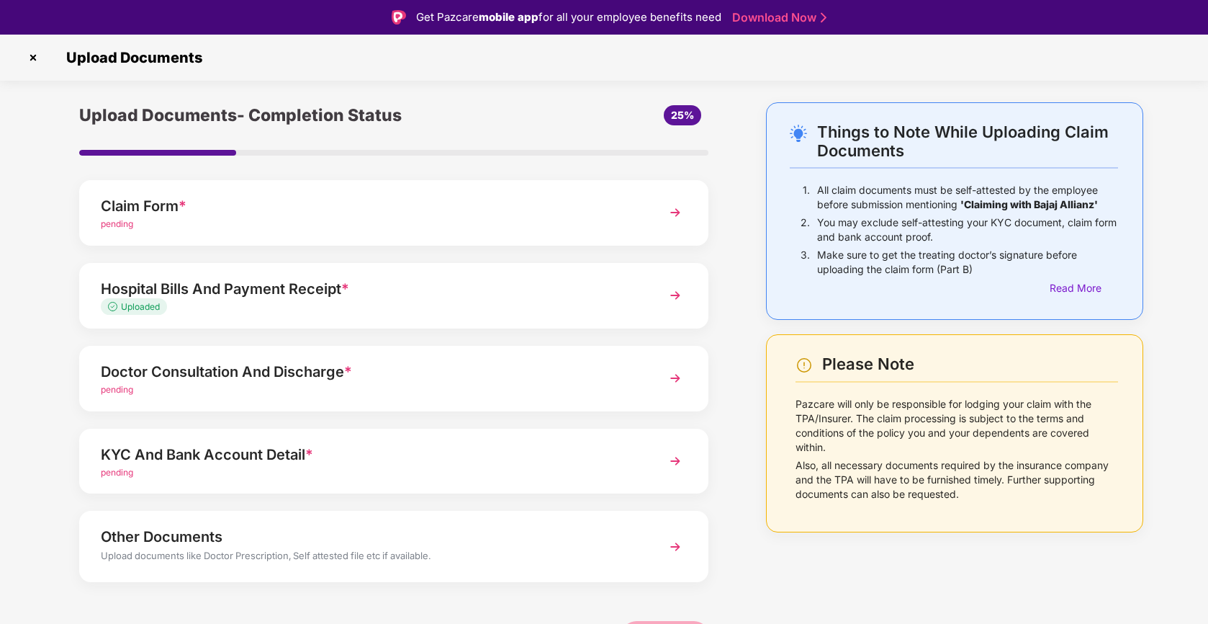
click at [625, 369] on div "Doctor Consultation And Discharge *" at bounding box center [369, 371] width 537 height 23
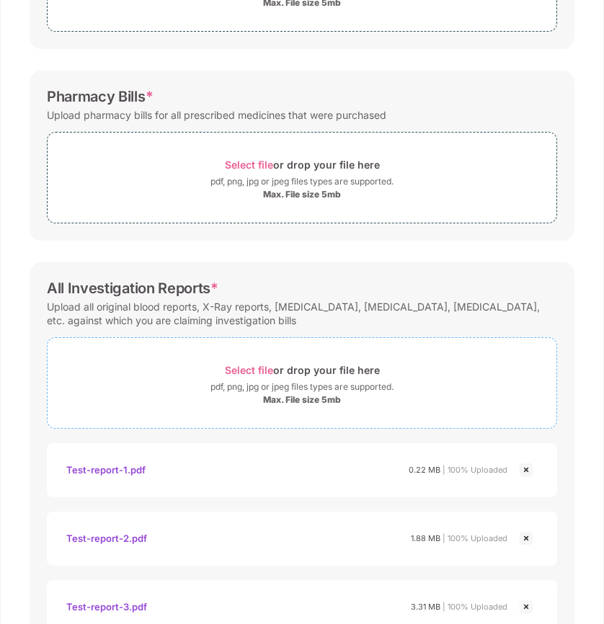
scroll to position [457, 0]
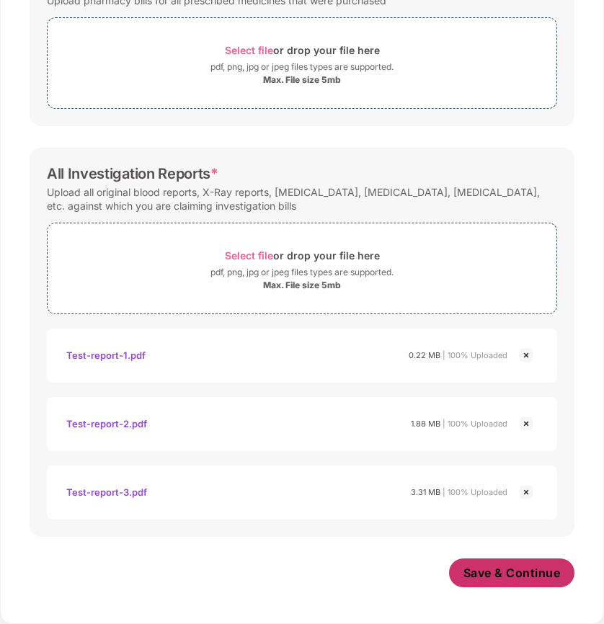
click at [501, 575] on span "Save & Continue" at bounding box center [511, 573] width 97 height 16
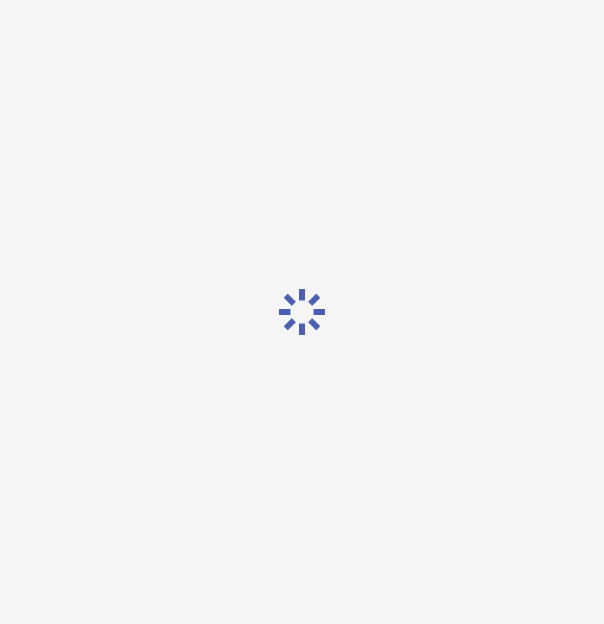
scroll to position [0, 0]
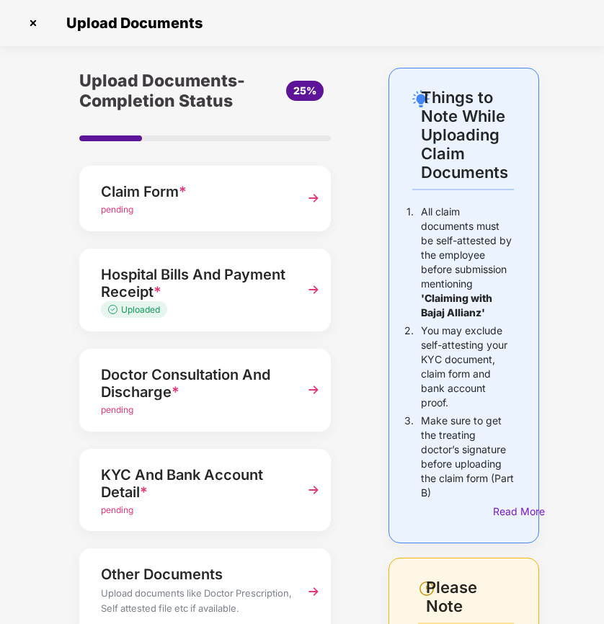
click at [237, 398] on div "Doctor Consultation And Discharge *" at bounding box center [196, 383] width 191 height 40
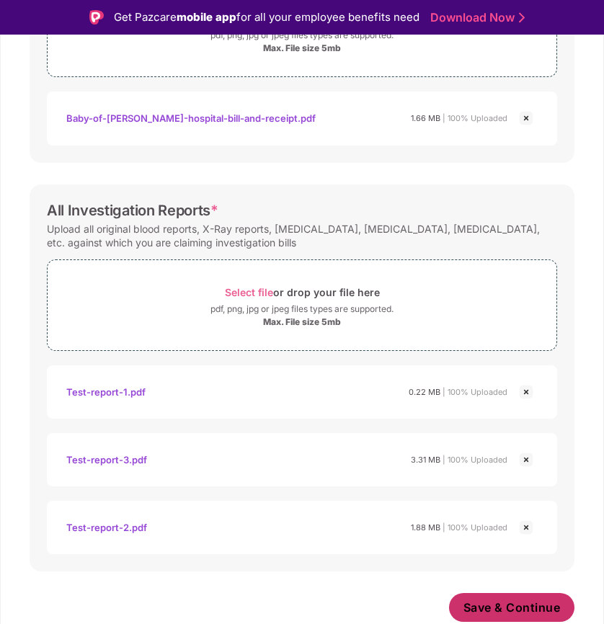
scroll to position [523, 0]
click at [511, 604] on span "Save & Continue" at bounding box center [511, 607] width 97 height 16
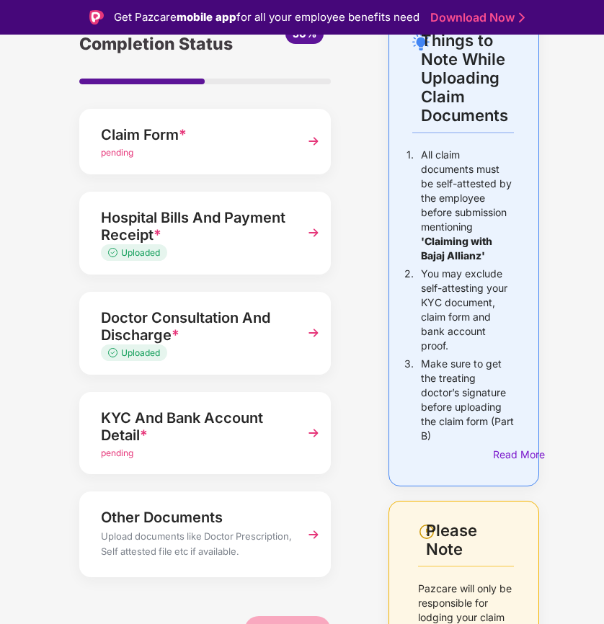
scroll to position [140, 0]
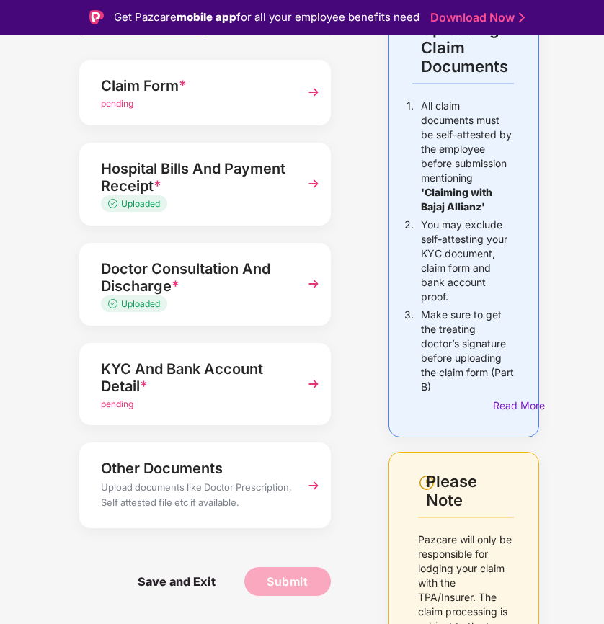
click at [283, 387] on div "KYC And Bank Account Detail *" at bounding box center [196, 377] width 191 height 40
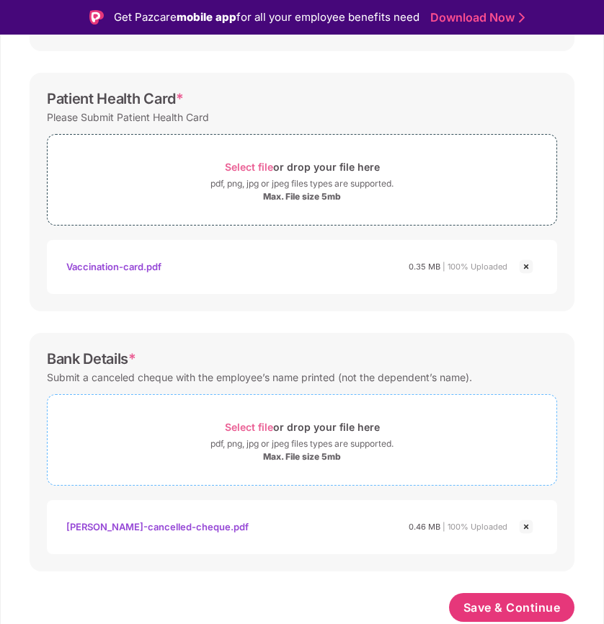
scroll to position [511, 0]
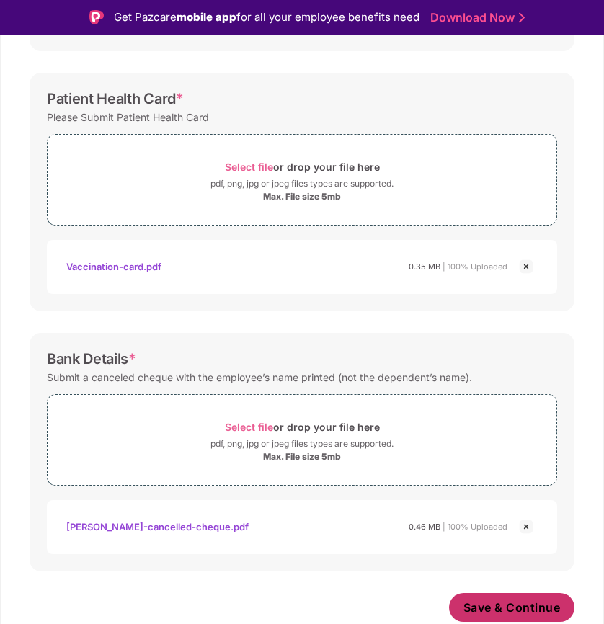
click at [472, 609] on span "Save & Continue" at bounding box center [511, 607] width 97 height 16
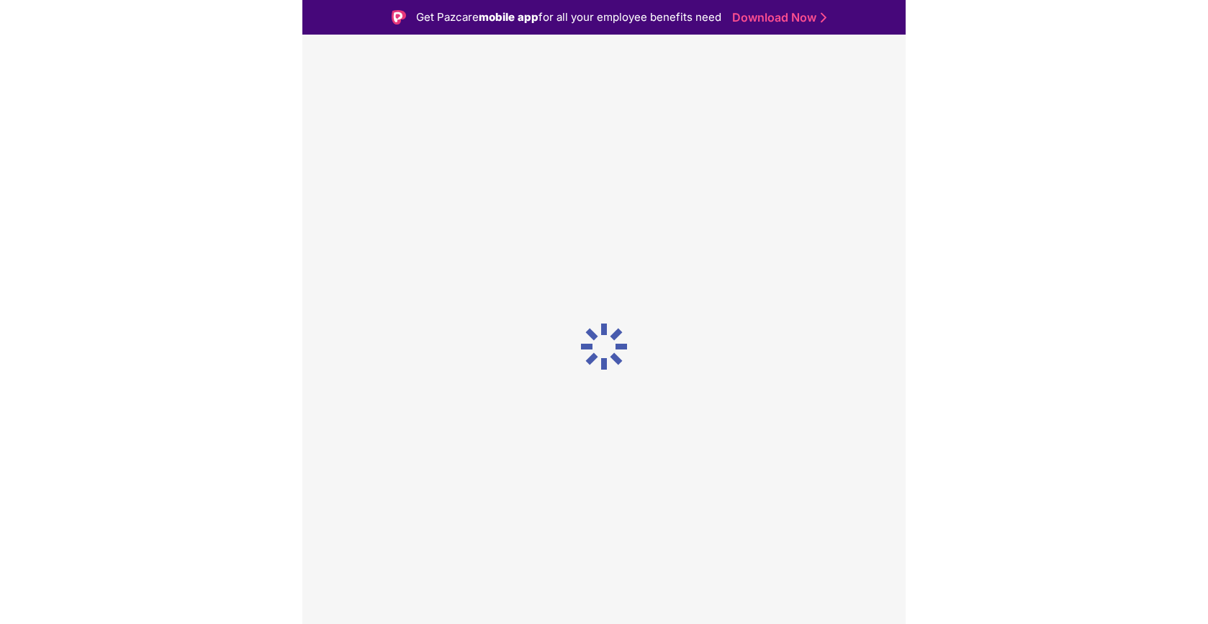
scroll to position [0, 0]
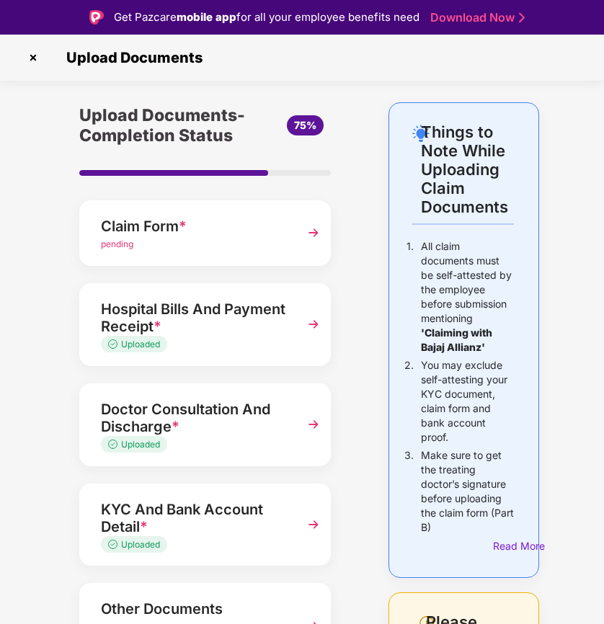
click at [308, 244] on img at bounding box center [313, 233] width 26 height 26
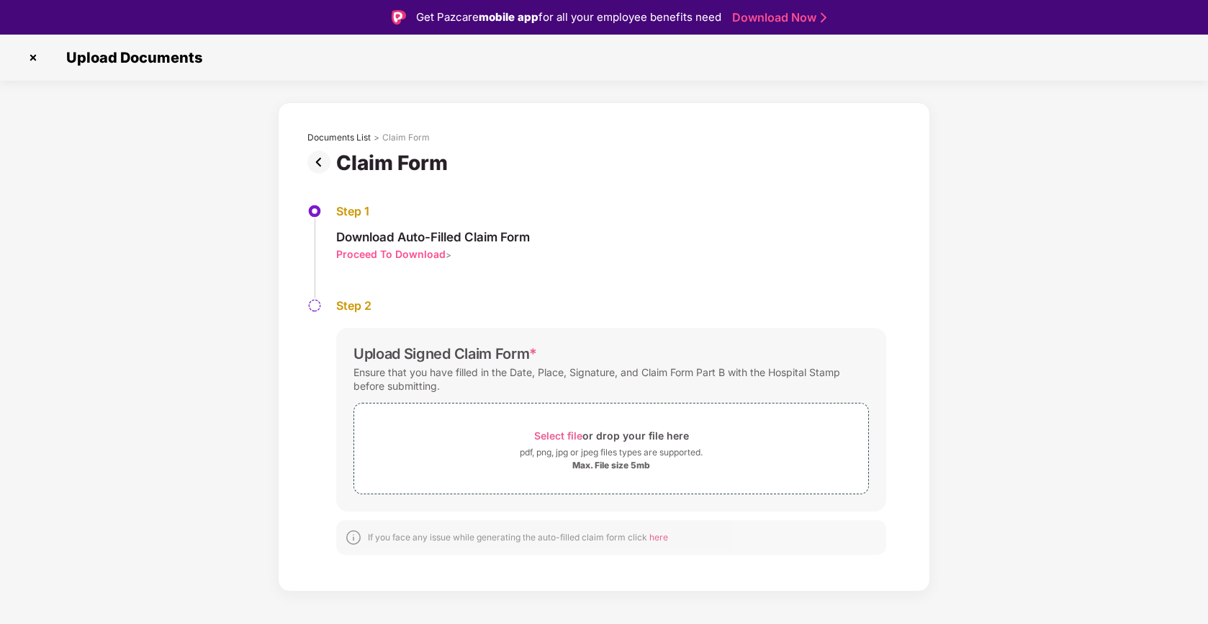
click at [440, 252] on div "Proceed To Download" at bounding box center [390, 254] width 109 height 14
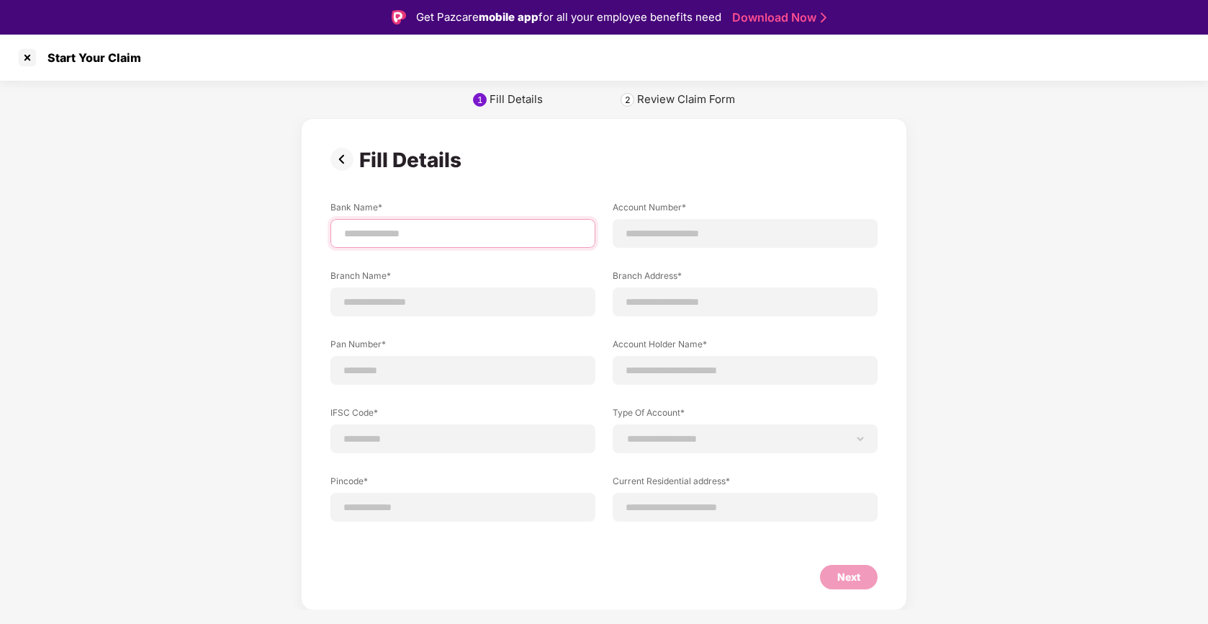
click at [448, 237] on input at bounding box center [463, 233] width 241 height 15
type input "*********"
click at [680, 223] on div at bounding box center [745, 233] width 265 height 29
click at [681, 236] on input at bounding box center [745, 233] width 241 height 15
type input "**********"
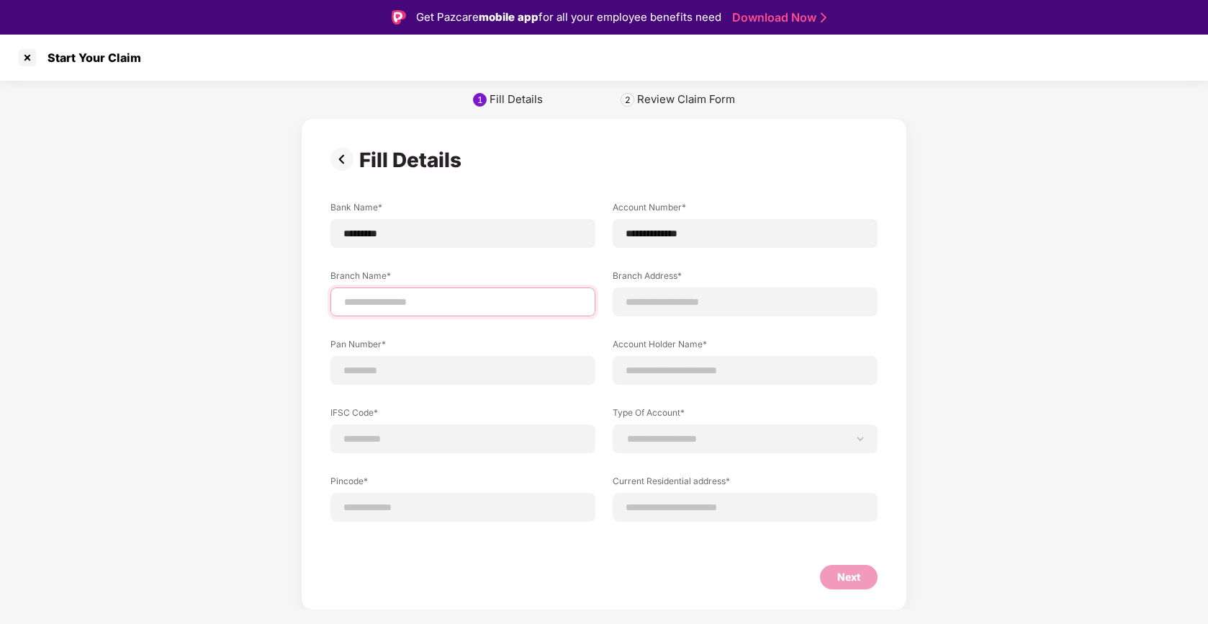
click at [513, 298] on input at bounding box center [463, 302] width 241 height 15
type input "**********"
click at [641, 297] on input at bounding box center [745, 302] width 241 height 15
type input "**********"
click at [483, 374] on input at bounding box center [463, 370] width 241 height 15
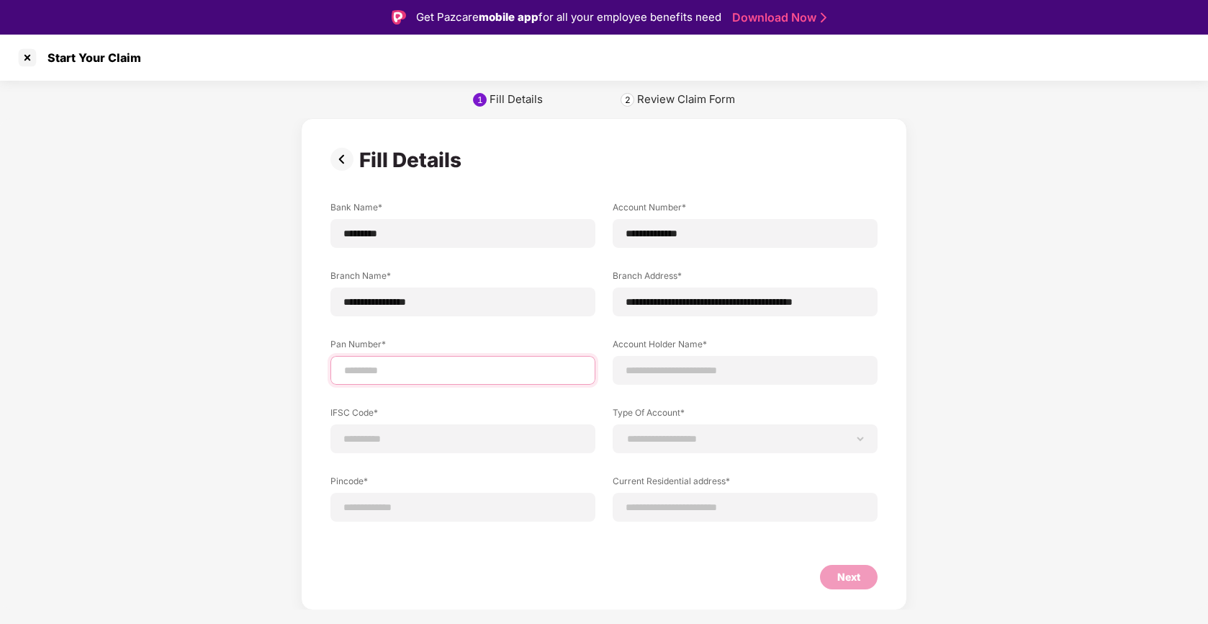
type input "**********"
click at [672, 362] on div at bounding box center [745, 370] width 265 height 29
click at [672, 367] on input at bounding box center [745, 370] width 241 height 15
type input "**********"
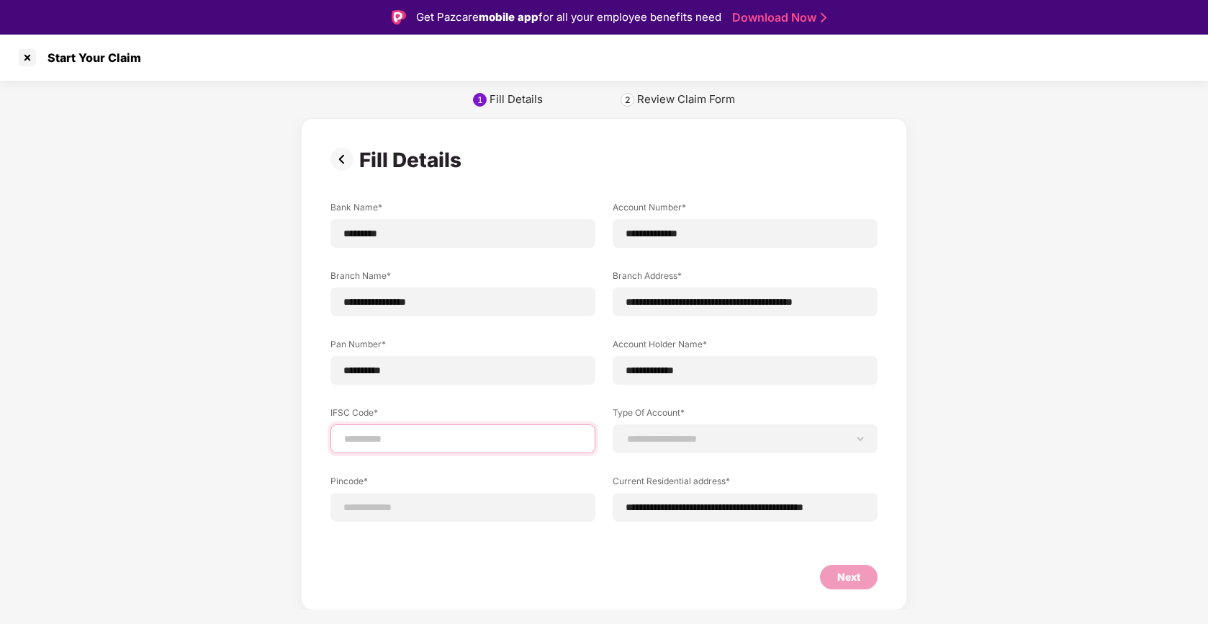
click at [479, 440] on input at bounding box center [463, 438] width 241 height 15
type input "**********"
click at [626, 439] on select "**********" at bounding box center [745, 439] width 241 height 12
select select "*******"
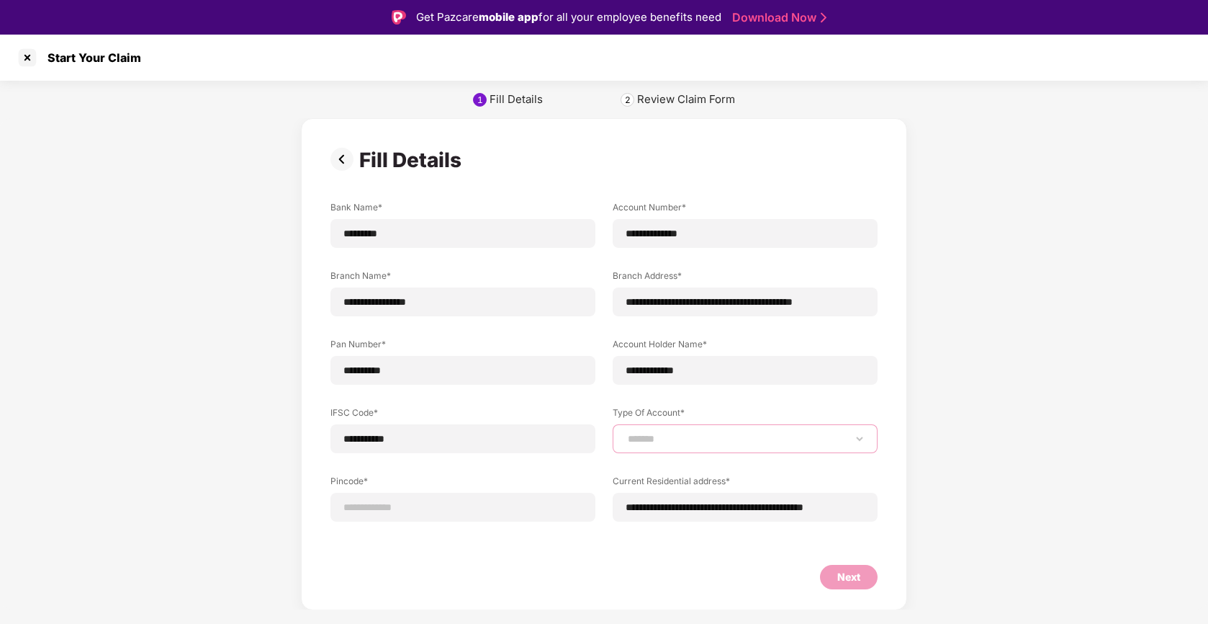
click at [625, 433] on select "**********" at bounding box center [745, 439] width 241 height 12
click at [453, 509] on input at bounding box center [463, 507] width 241 height 15
select select "*******"
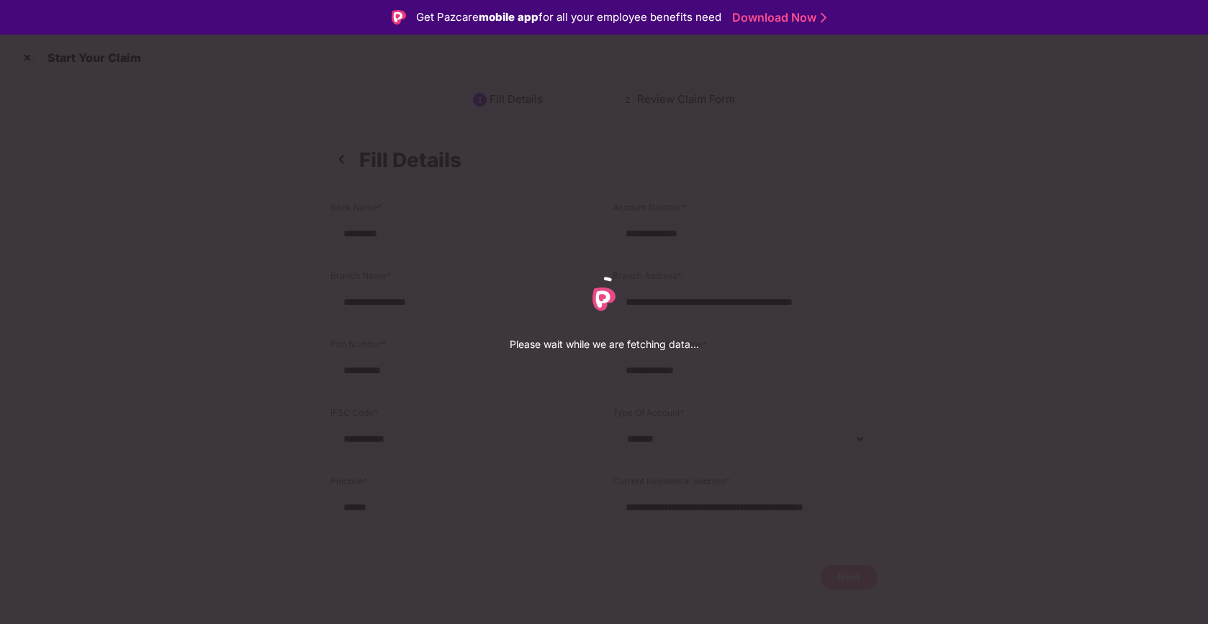
select select "*******"
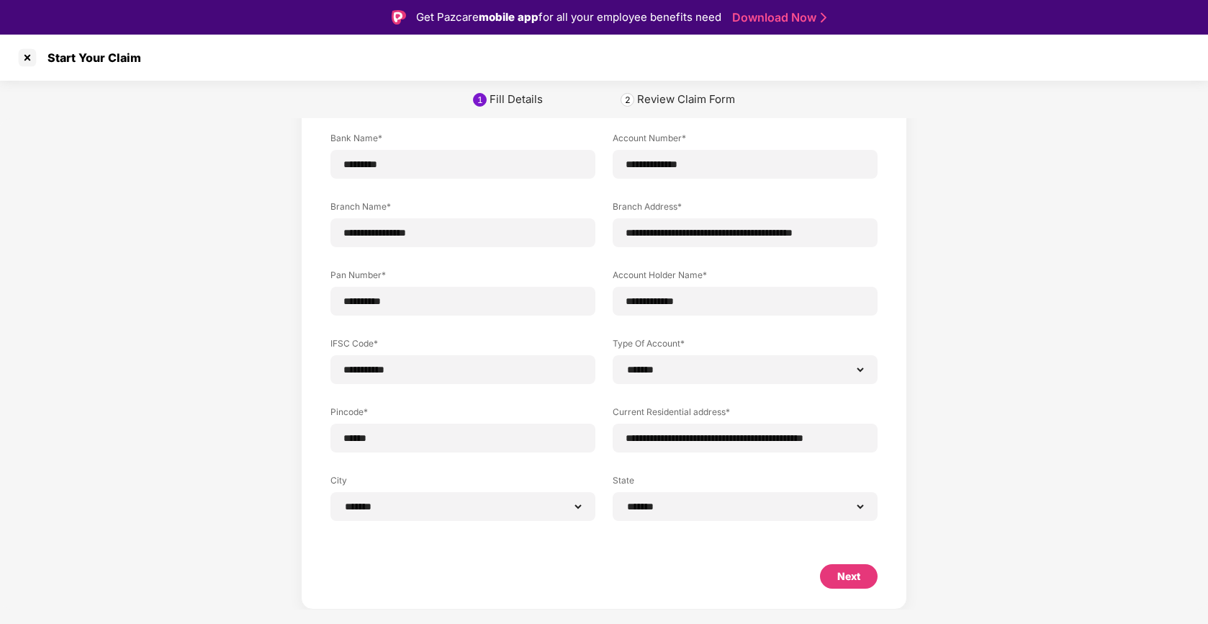
scroll to position [35, 0]
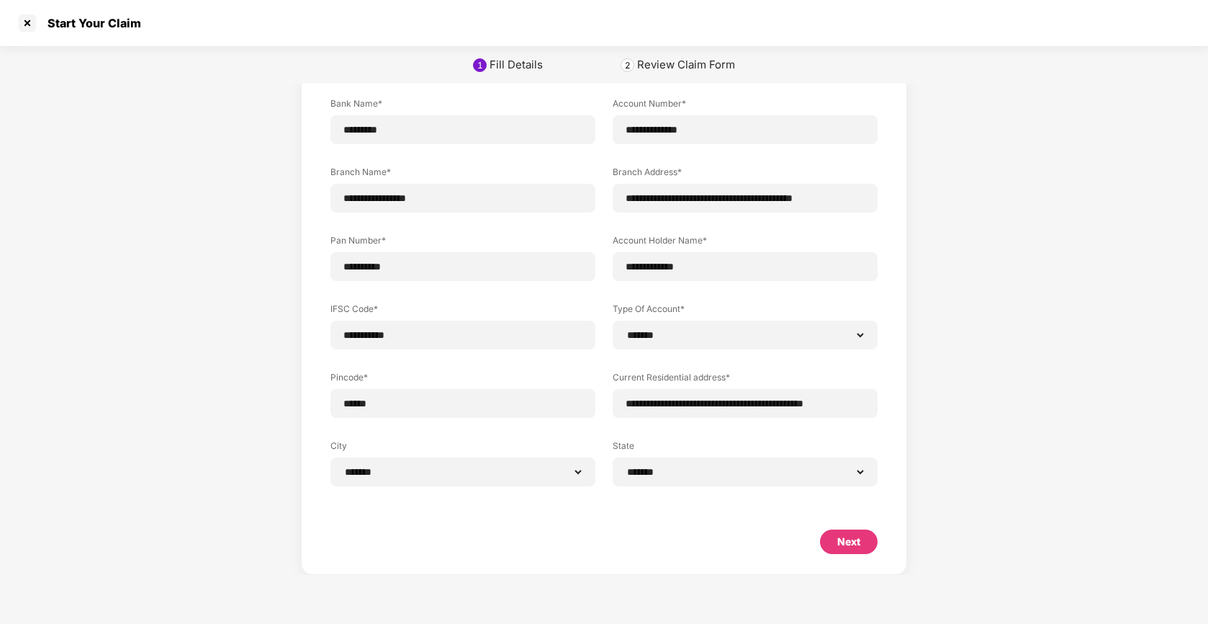
click at [850, 538] on div "Next" at bounding box center [849, 542] width 23 height 16
select select "*******"
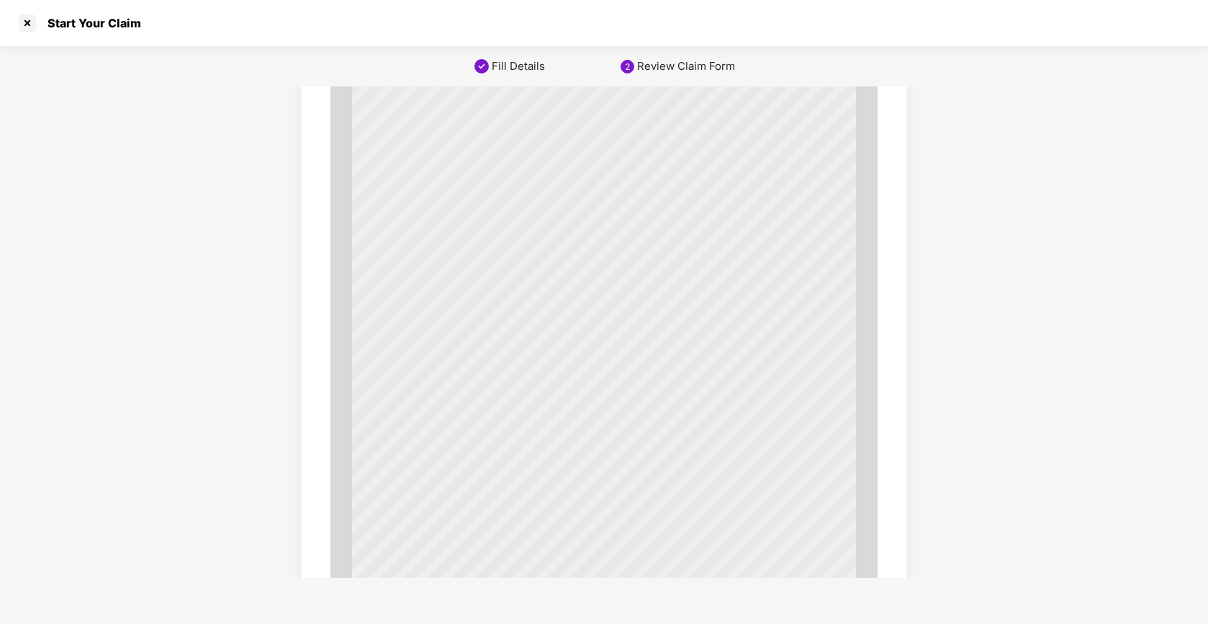
scroll to position [4834, 0]
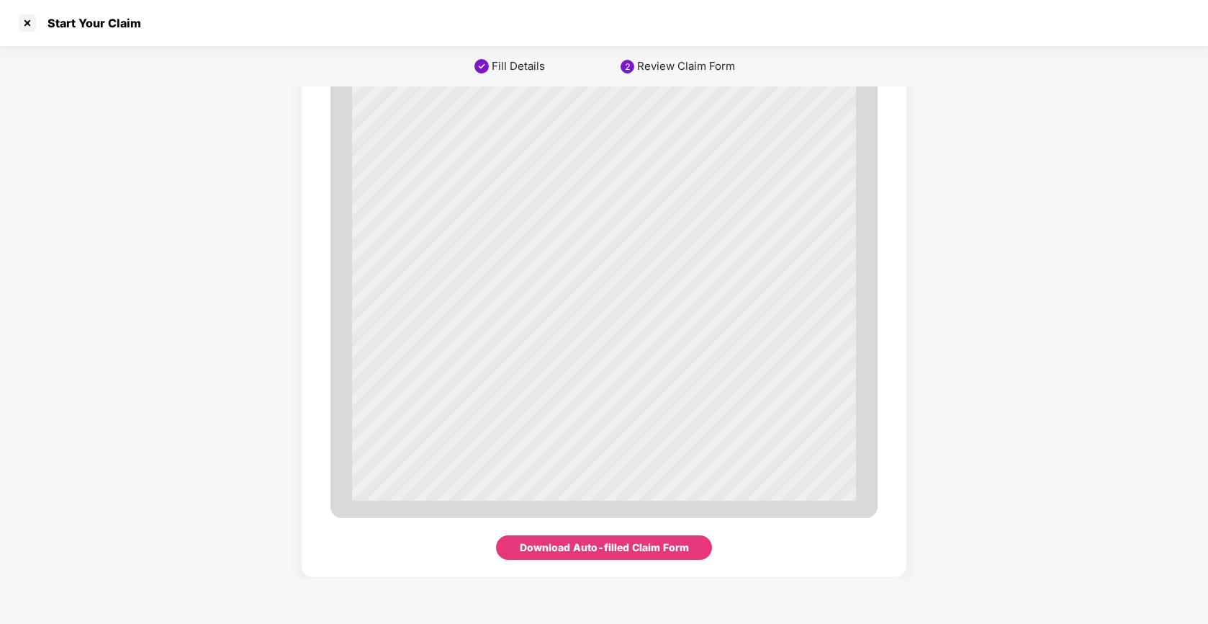
click at [683, 546] on div "Download Auto-filled Claim Form" at bounding box center [604, 547] width 169 height 16
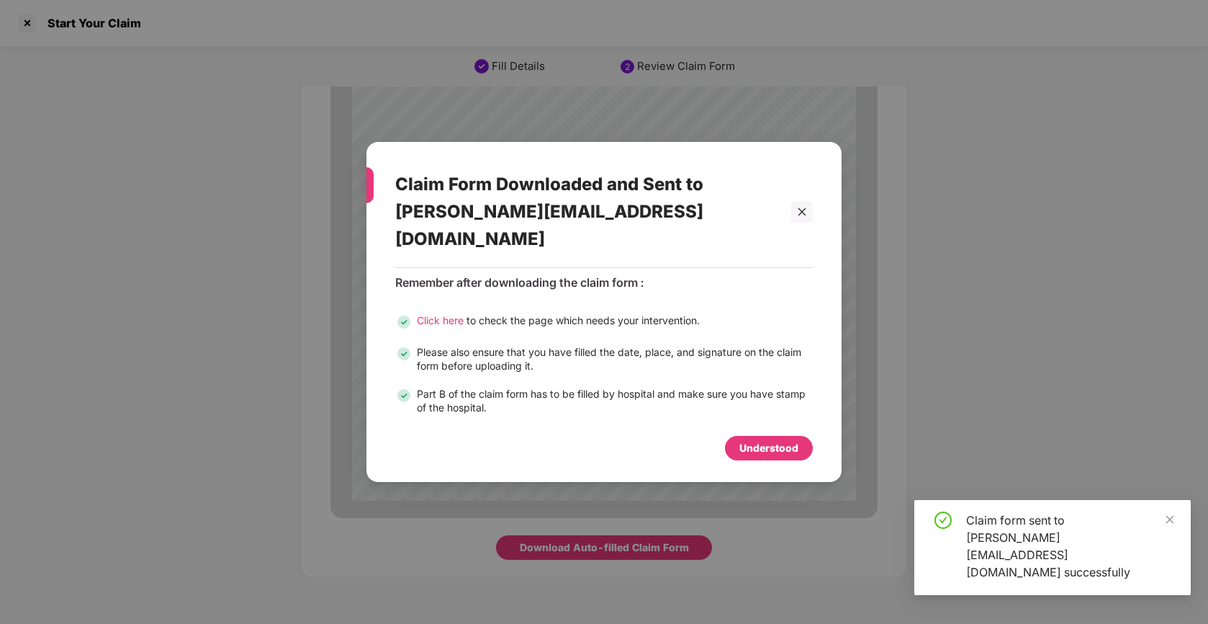
click at [738, 436] on div "Understood" at bounding box center [769, 448] width 88 height 24
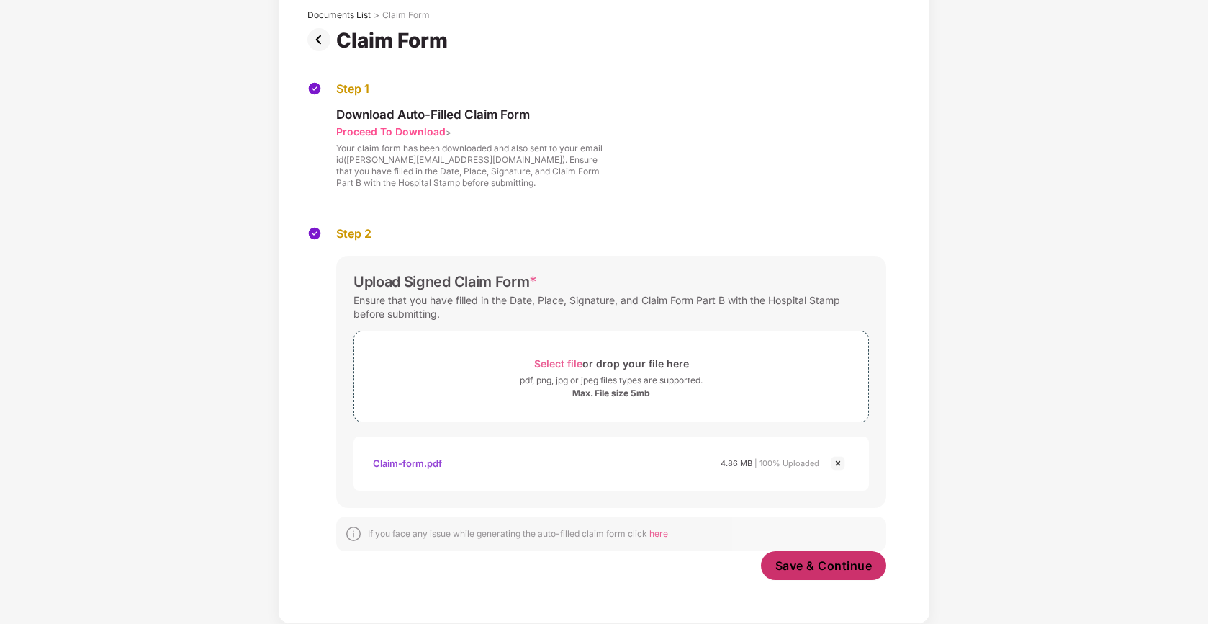
scroll to position [88, 0]
click at [865, 568] on span "Save & Continue" at bounding box center [824, 565] width 97 height 16
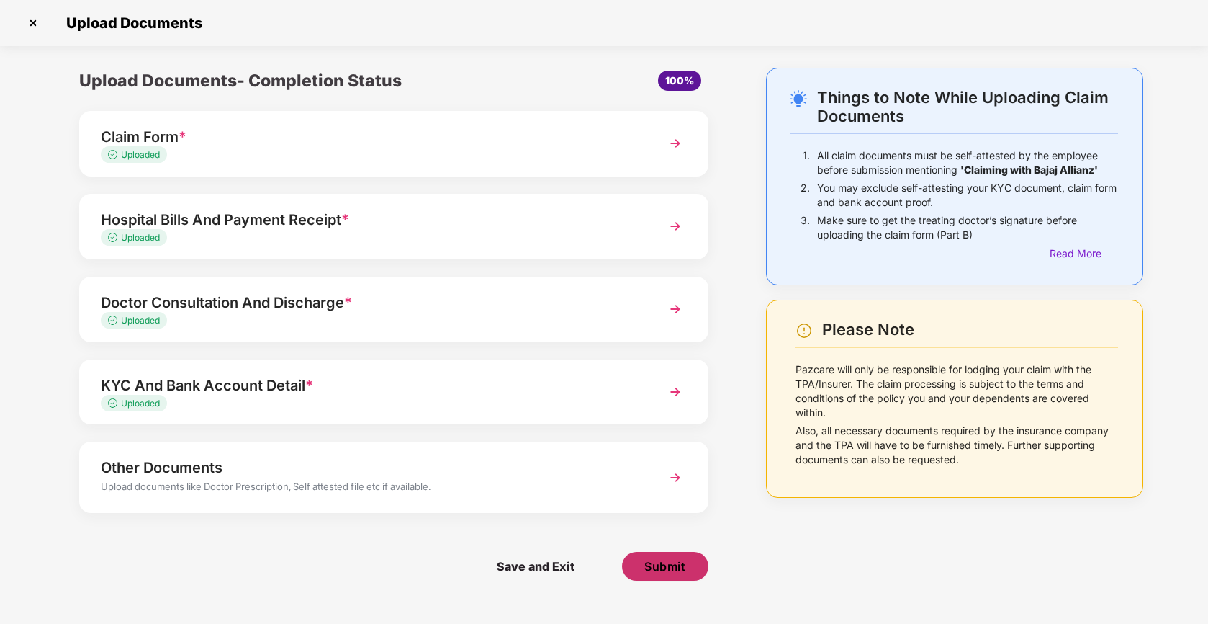
click at [699, 562] on button "Submit" at bounding box center [665, 566] width 86 height 29
click at [735, 562] on div "Upload Documents- Completion Status 100% Claim Form * Uploaded Hospital Bills A…" at bounding box center [393, 335] width 701 height 534
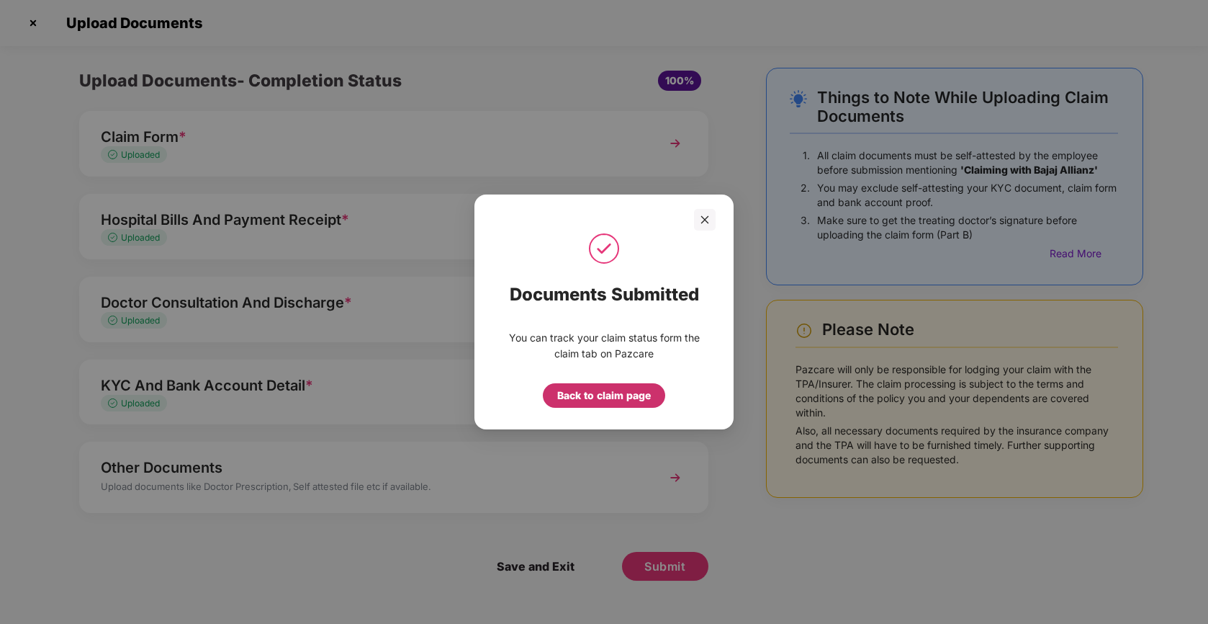
click at [640, 399] on div "Back to claim page" at bounding box center [604, 395] width 94 height 16
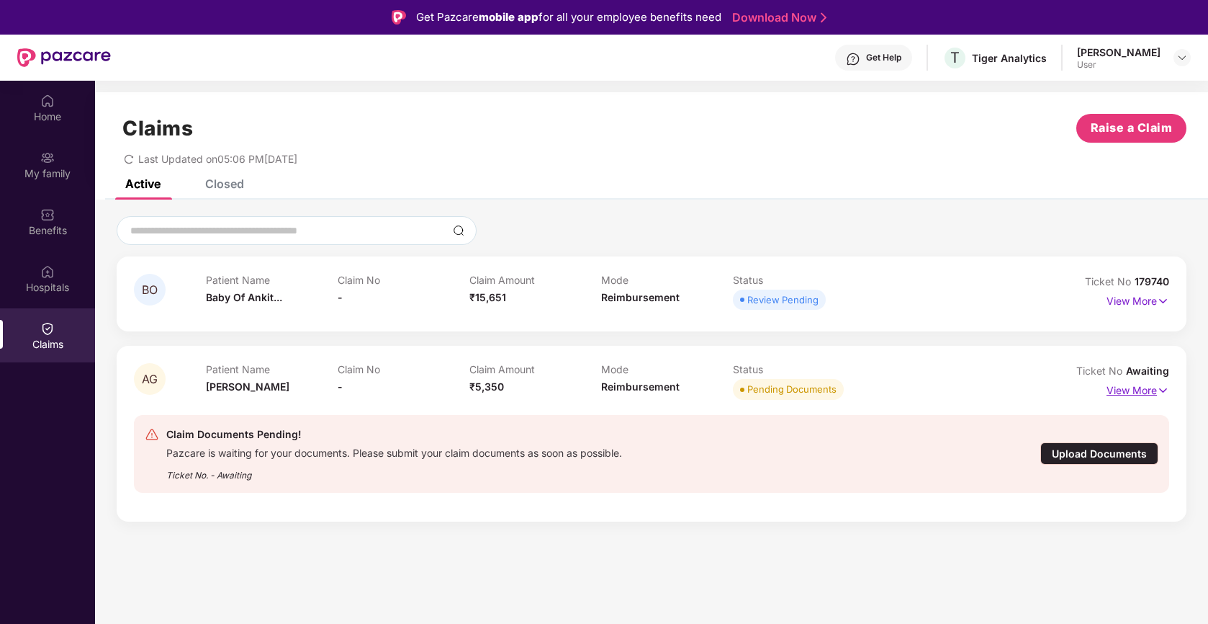
click at [1125, 391] on p "View More" at bounding box center [1138, 388] width 63 height 19
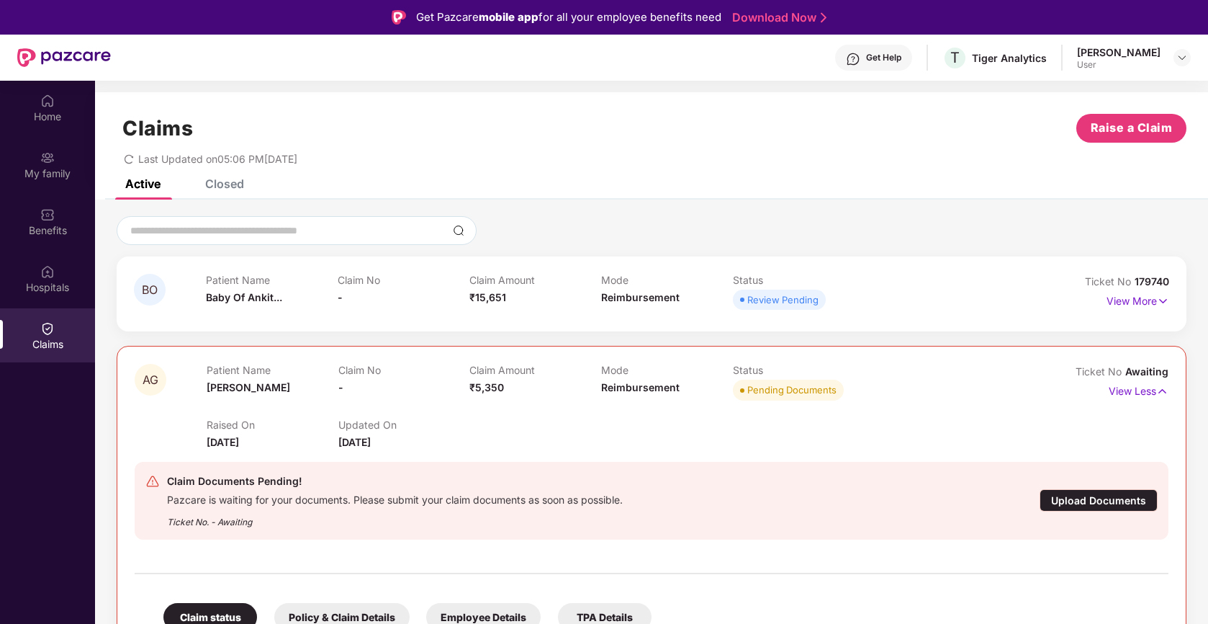
scroll to position [19, 0]
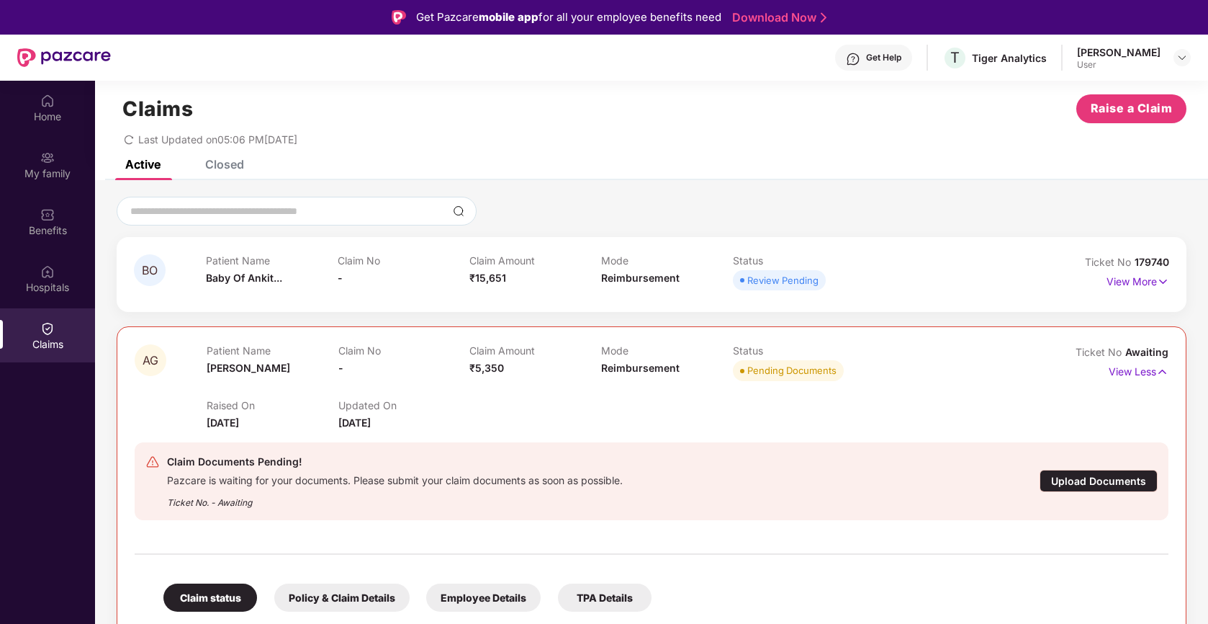
click at [1068, 474] on div "Upload Documents" at bounding box center [1099, 481] width 118 height 22
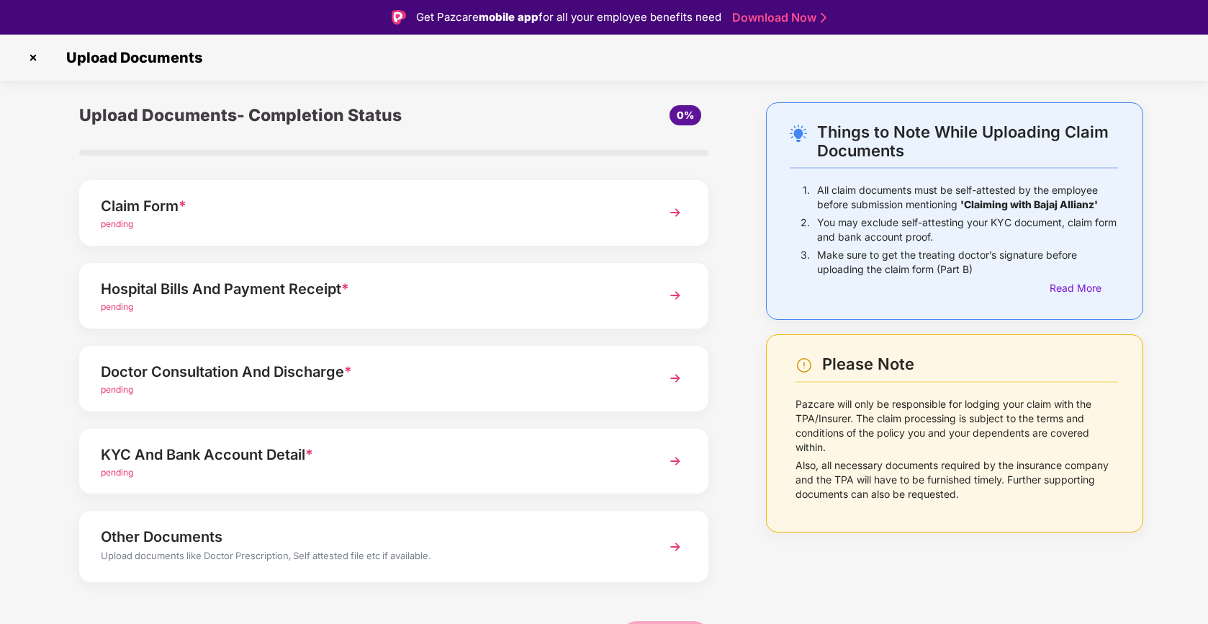
click at [675, 299] on img at bounding box center [676, 295] width 26 height 26
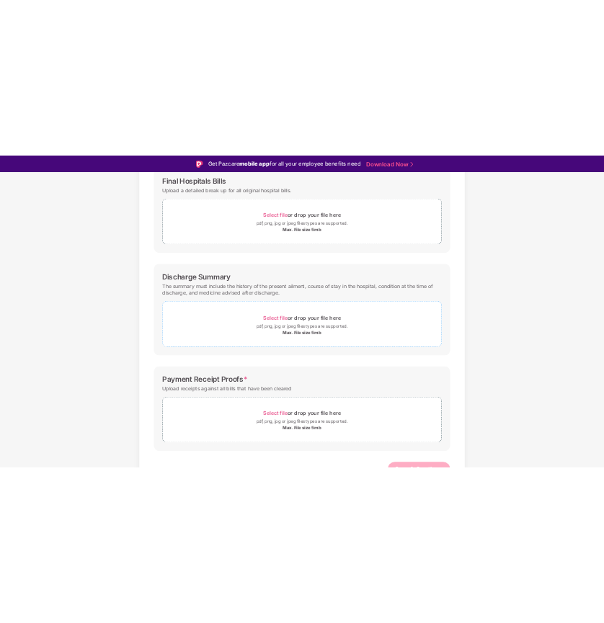
scroll to position [251, 0]
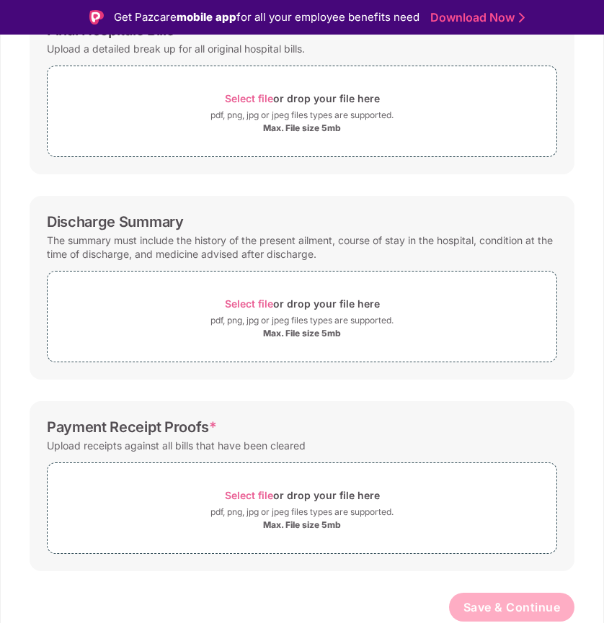
click at [580, 195] on div "Password protected files are not accepted Final Hospitals Bills Upload a detail…" at bounding box center [302, 287] width 588 height 727
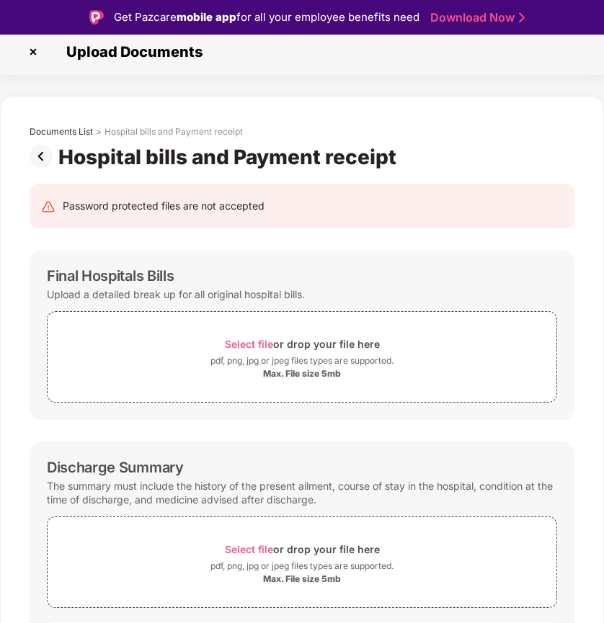
scroll to position [389, 0]
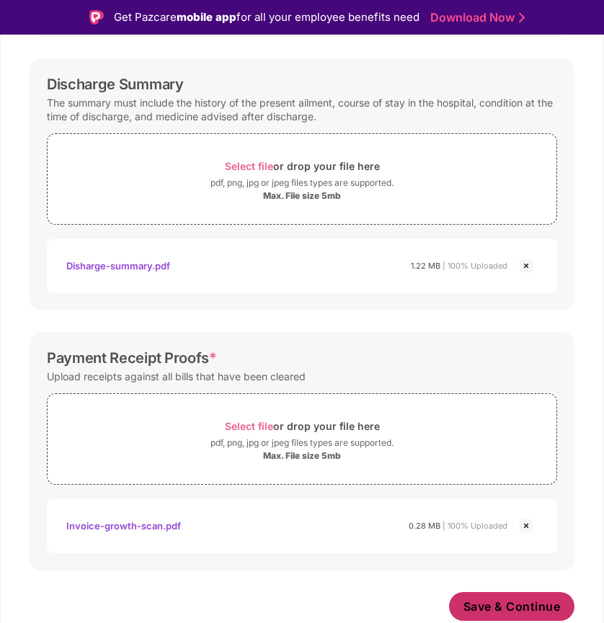
click at [526, 609] on span "Save & Continue" at bounding box center [511, 606] width 97 height 16
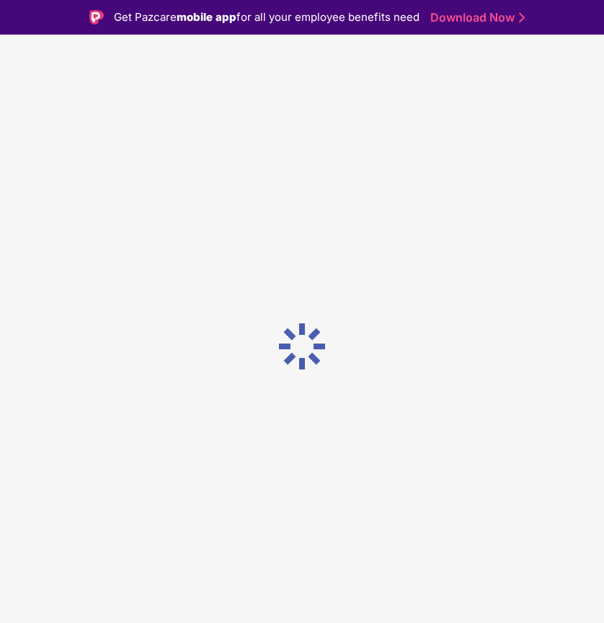
scroll to position [0, 0]
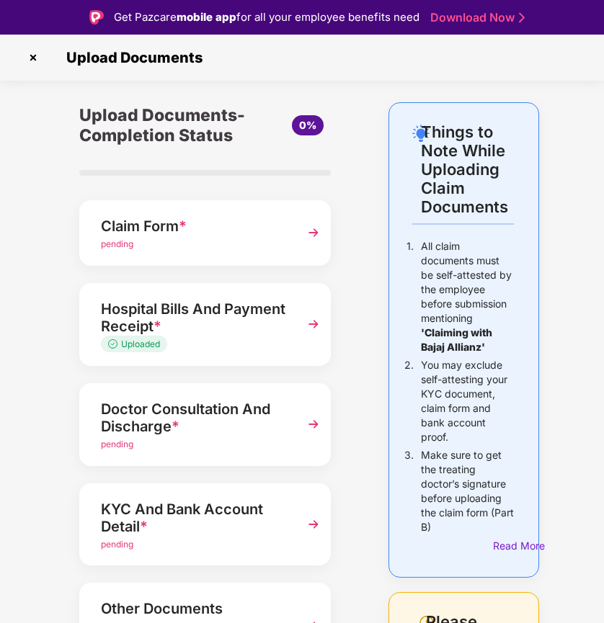
click at [215, 423] on div "Doctor Consultation And Discharge *" at bounding box center [196, 418] width 191 height 40
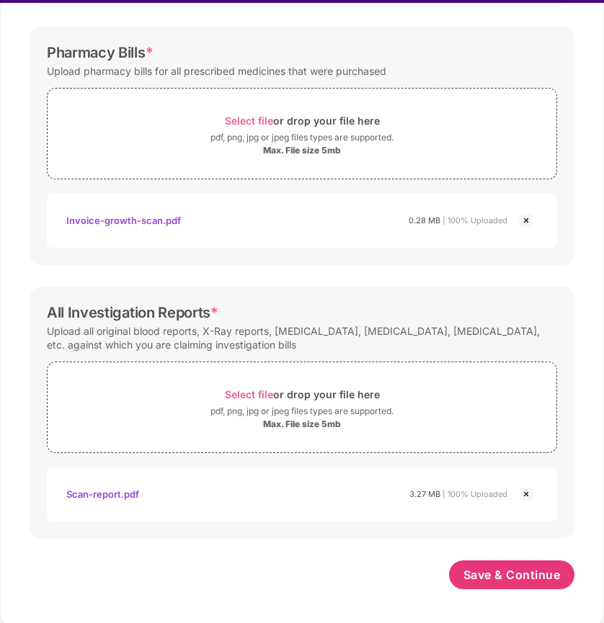
scroll to position [35, 0]
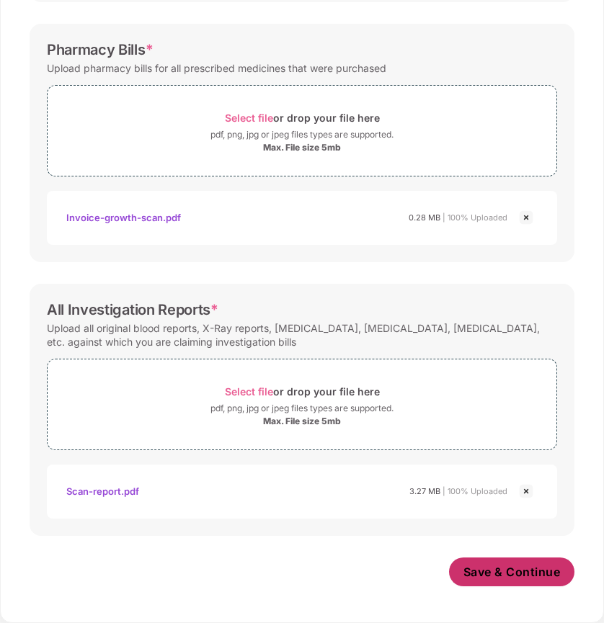
click at [471, 578] on span "Save & Continue" at bounding box center [511, 572] width 97 height 16
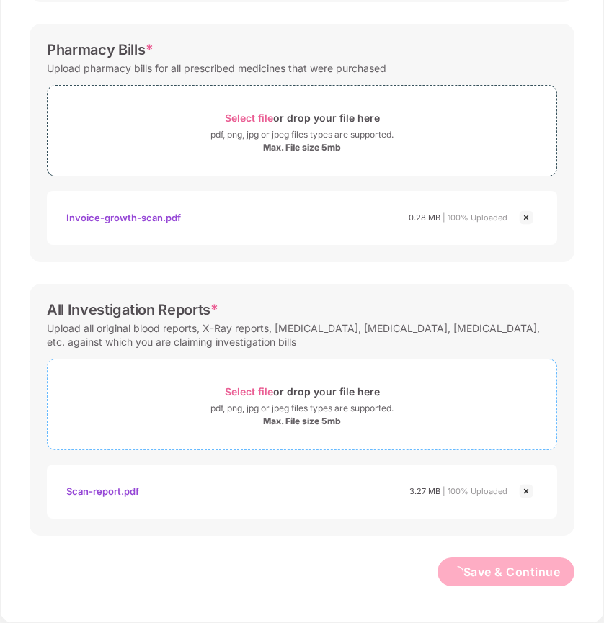
scroll to position [0, 0]
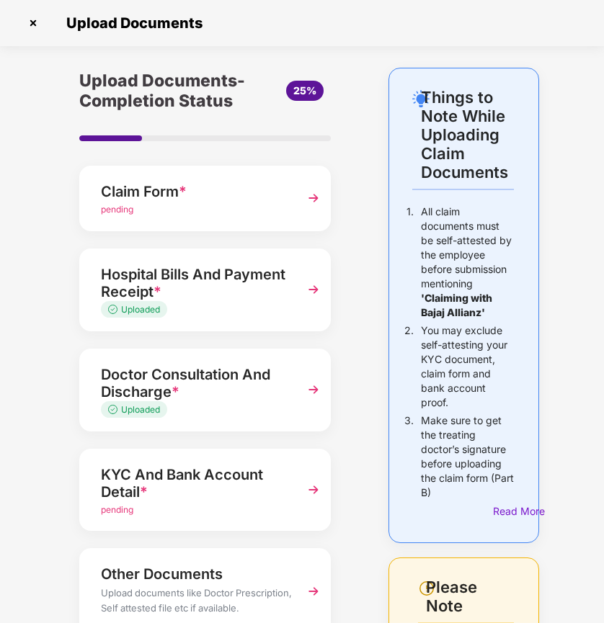
click at [211, 303] on div "Uploaded" at bounding box center [196, 310] width 191 height 14
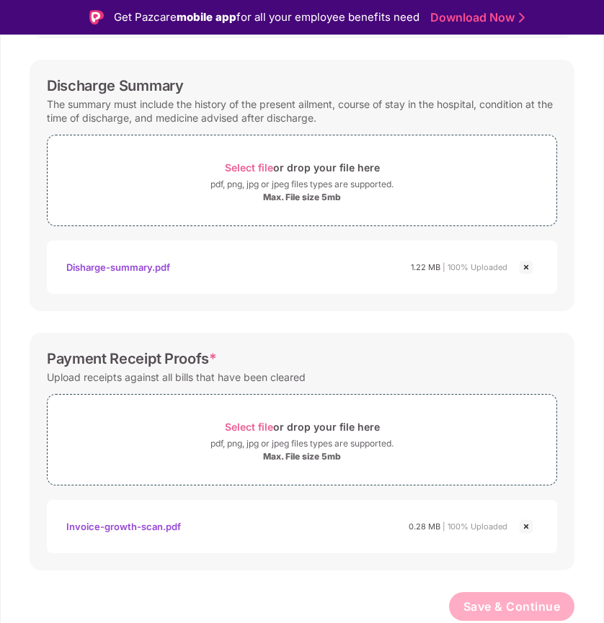
scroll to position [8, 0]
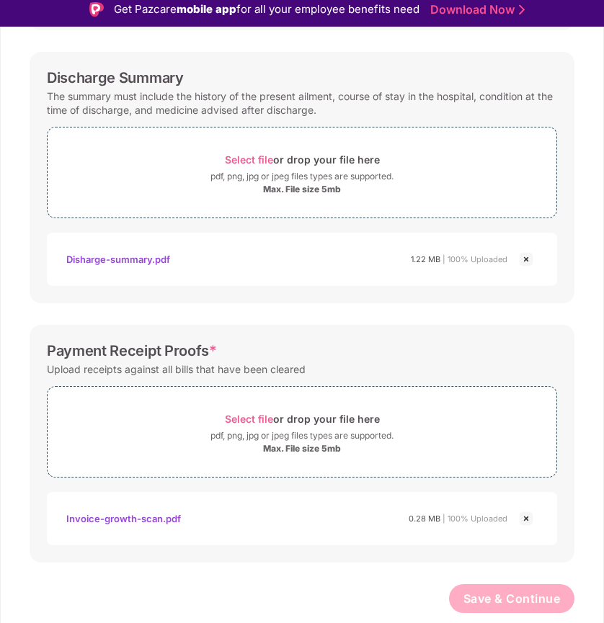
click at [522, 258] on img at bounding box center [525, 259] width 17 height 17
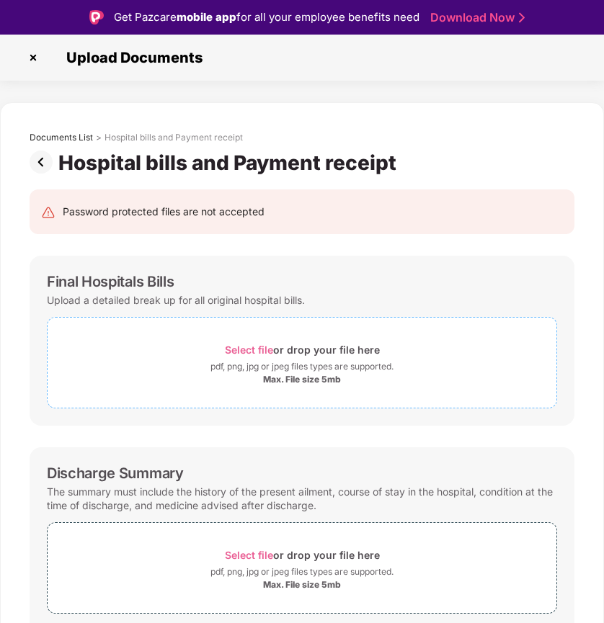
scroll to position [388, 0]
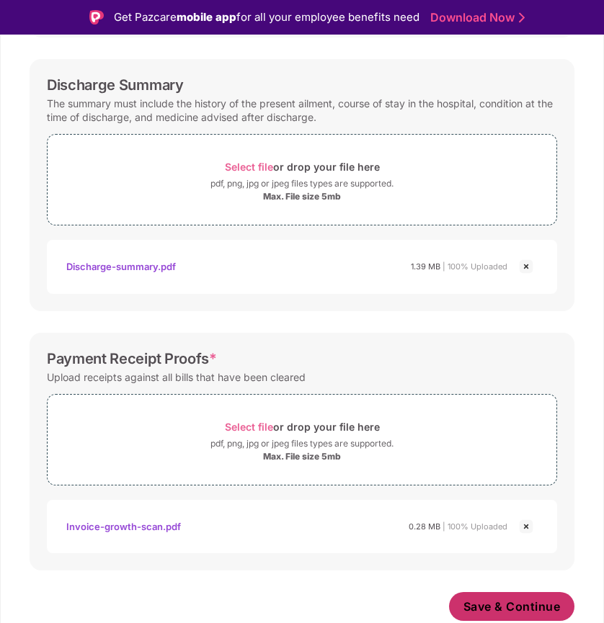
click at [498, 610] on span "Save & Continue" at bounding box center [511, 606] width 97 height 16
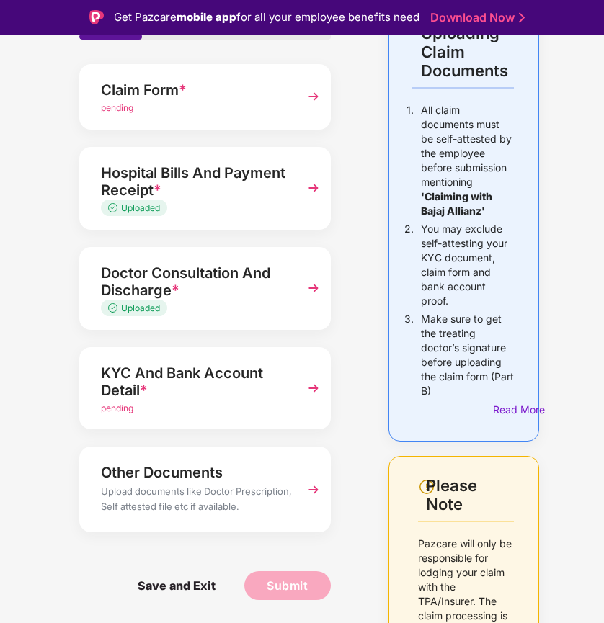
scroll to position [146, 0]
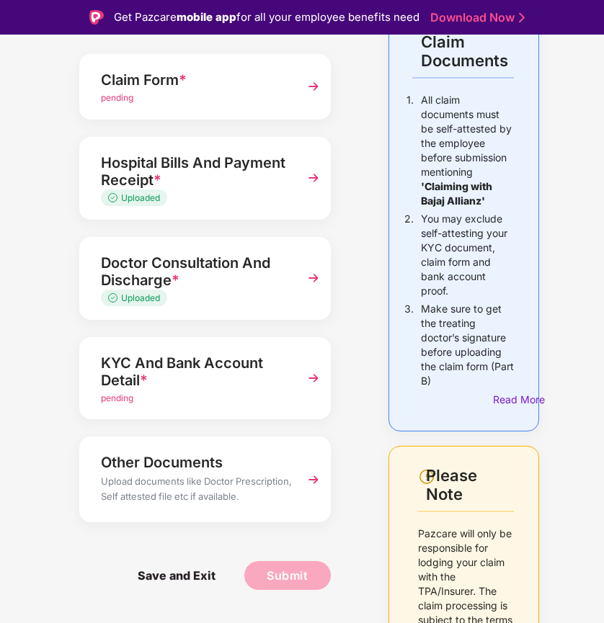
click at [305, 385] on img at bounding box center [313, 378] width 26 height 26
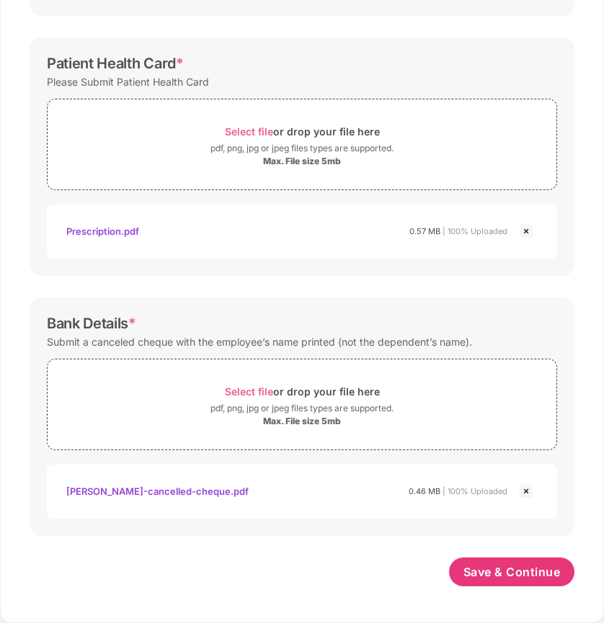
scroll to position [512, 0]
click at [481, 565] on span "Save & Continue" at bounding box center [511, 572] width 97 height 16
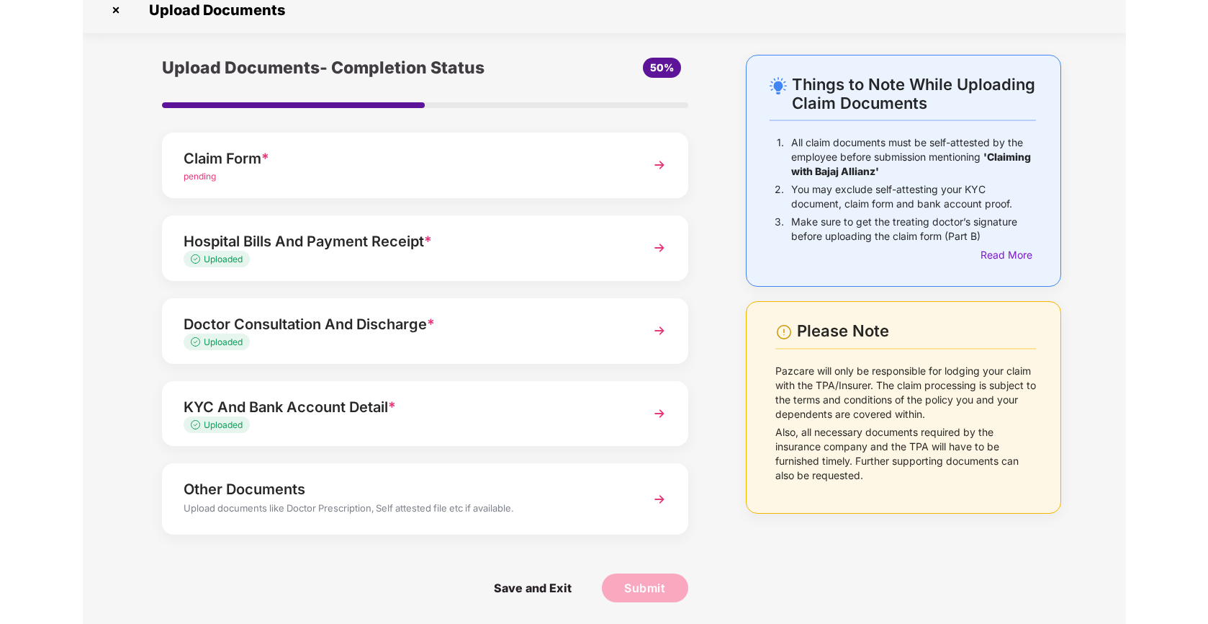
scroll to position [13, 0]
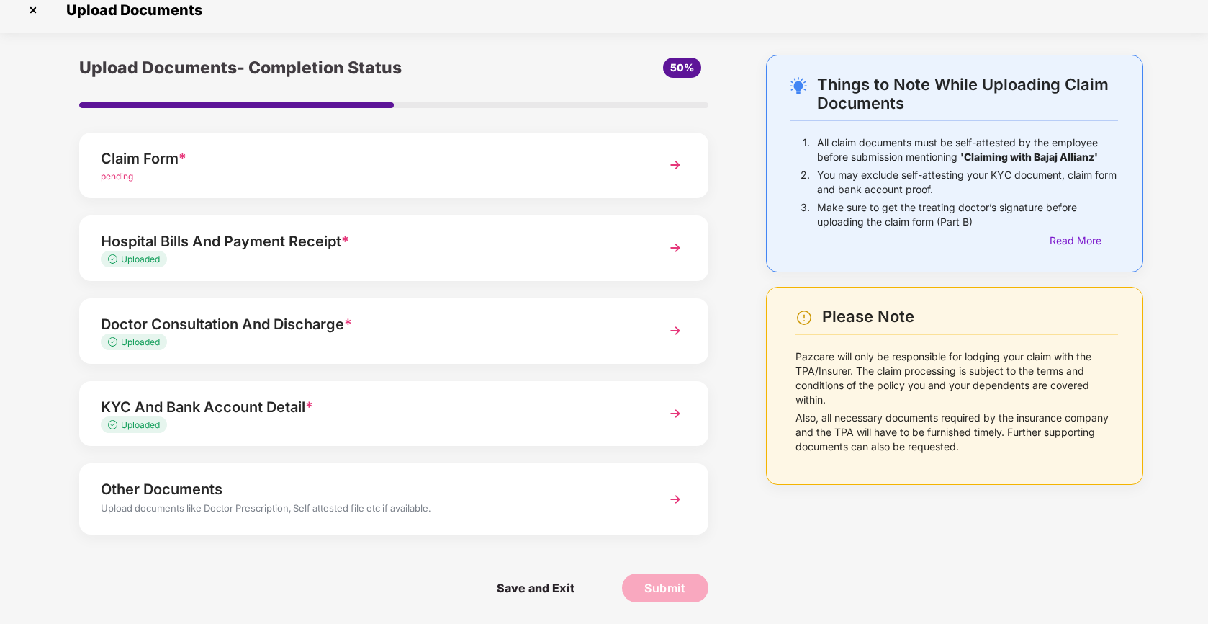
click at [604, 153] on div "Claim Form *" at bounding box center [369, 158] width 537 height 23
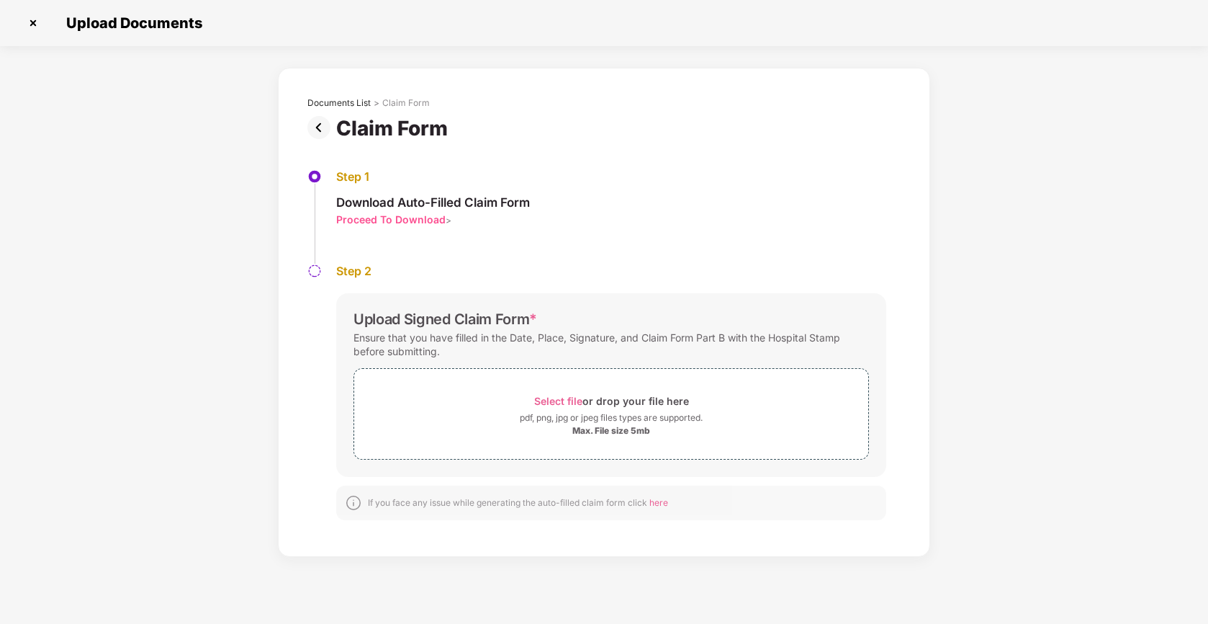
scroll to position [0, 0]
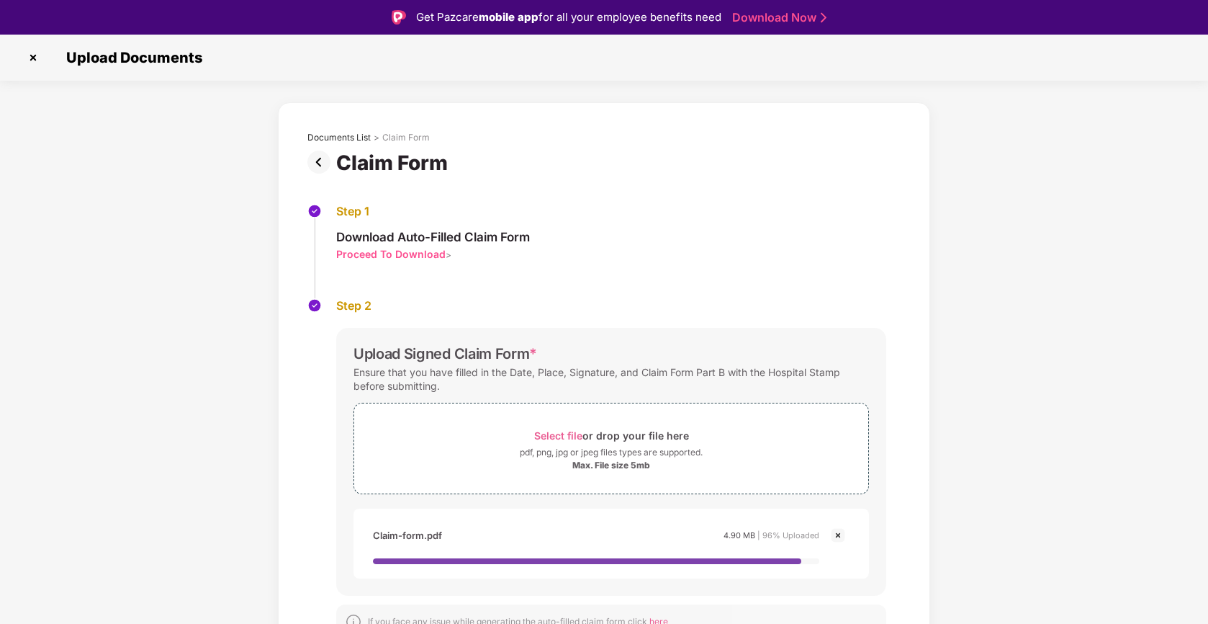
click at [650, 340] on div "Upload Signed Claim Form * Ensure that you have filled in the Date, Place, Sign…" at bounding box center [611, 462] width 550 height 268
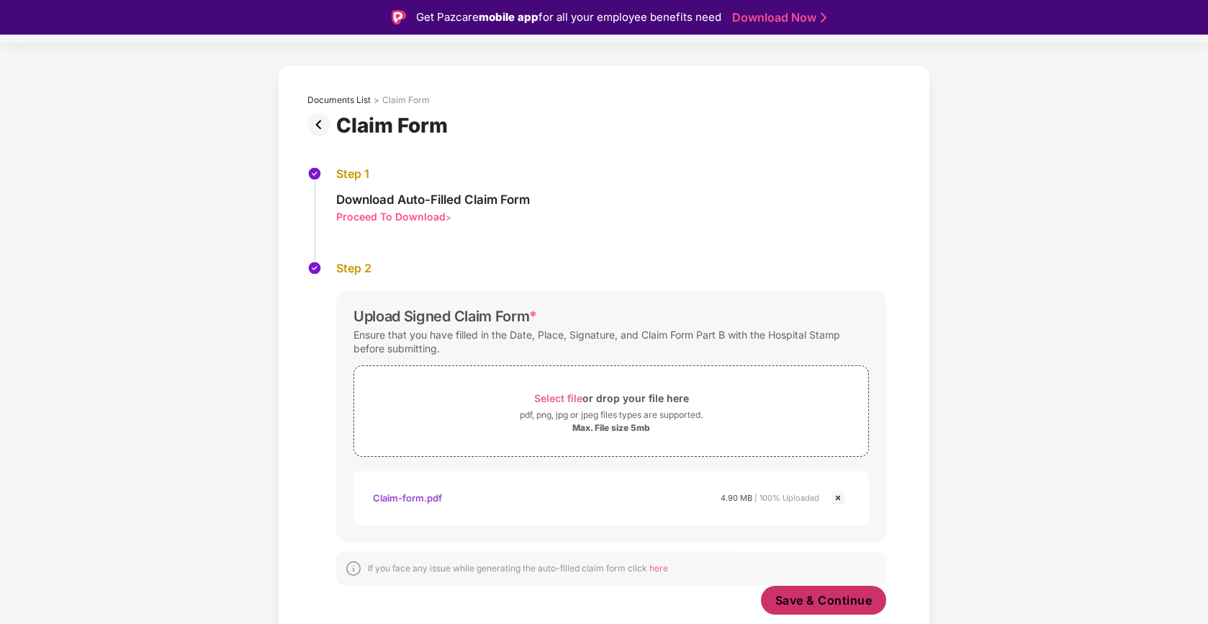
scroll to position [37, 0]
click at [776, 596] on span "Save & Continue" at bounding box center [824, 600] width 97 height 16
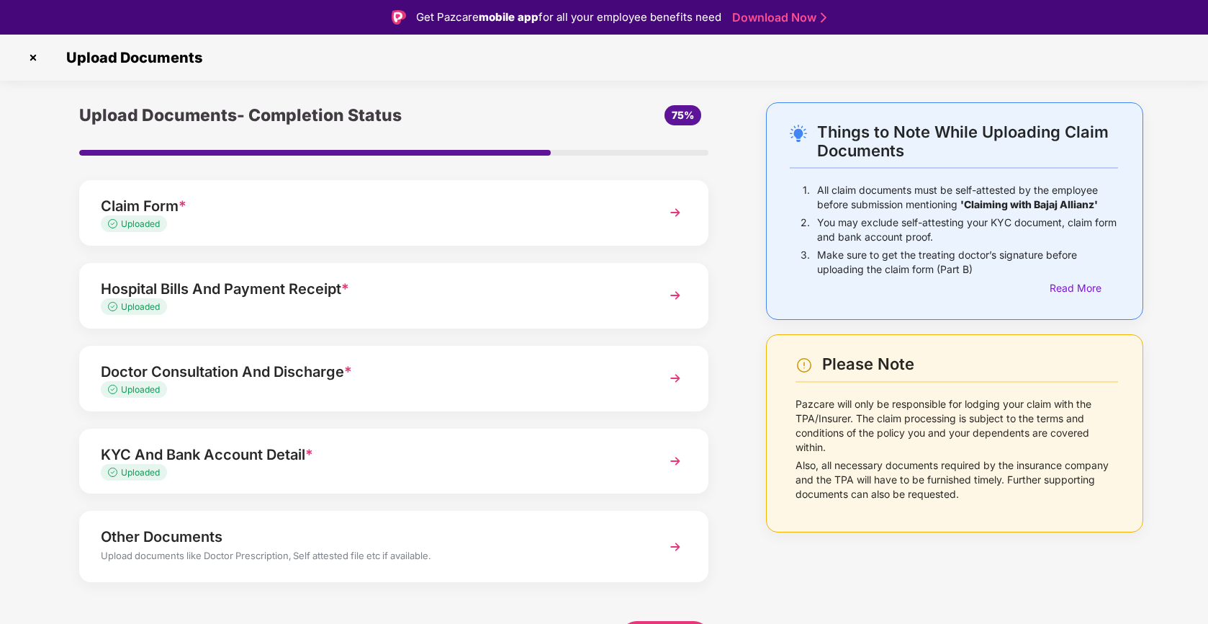
scroll to position [13, 0]
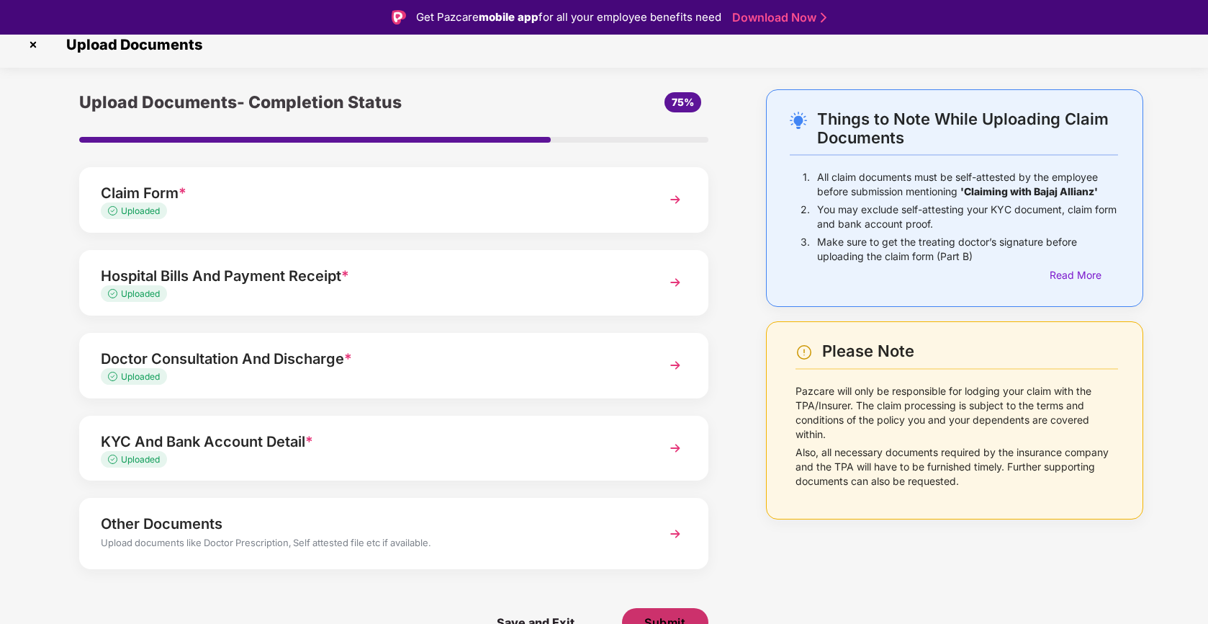
click at [691, 616] on button "Submit" at bounding box center [665, 622] width 86 height 29
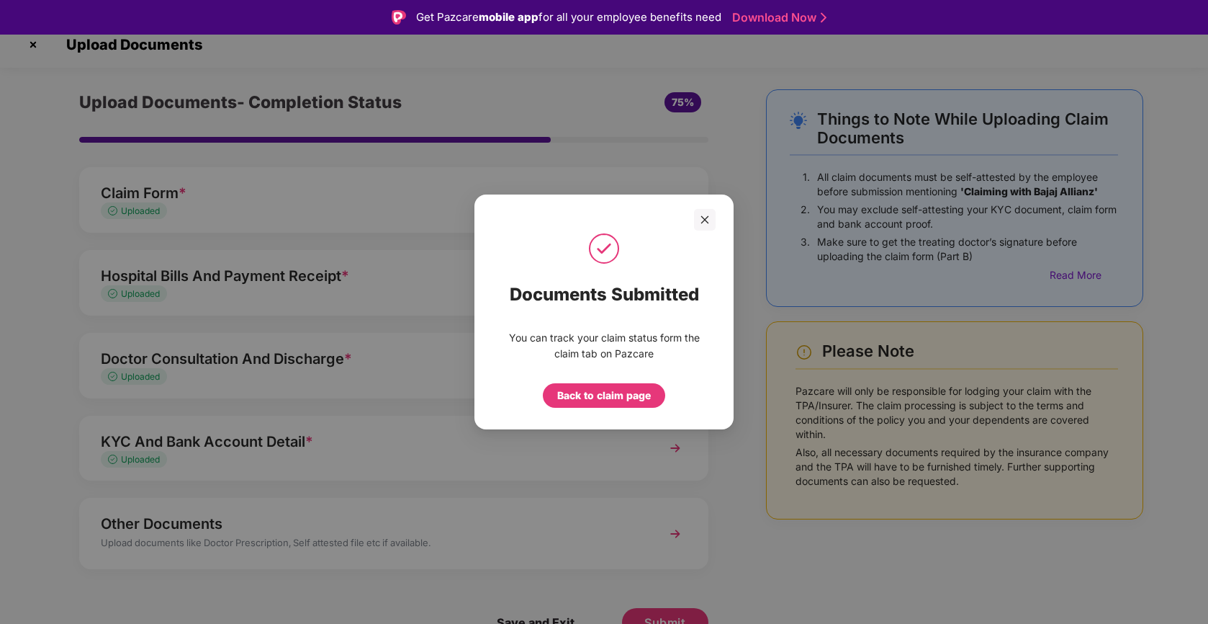
scroll to position [35, 0]
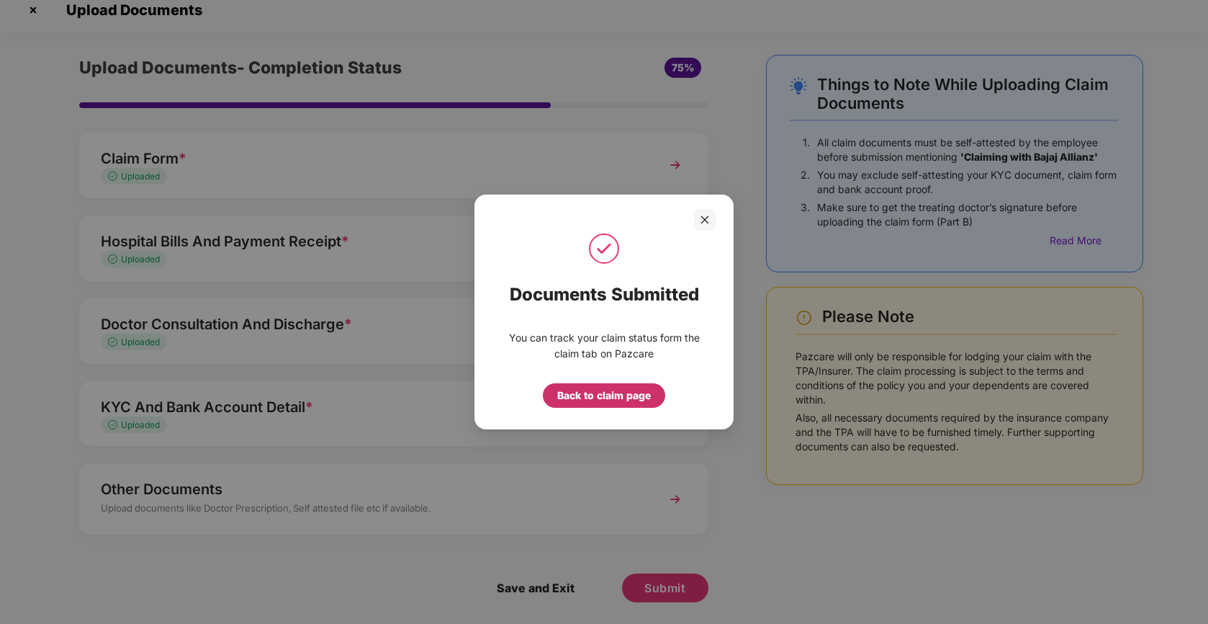
click at [637, 403] on div "Back to claim page" at bounding box center [604, 395] width 94 height 16
